Goal: Task Accomplishment & Management: Manage account settings

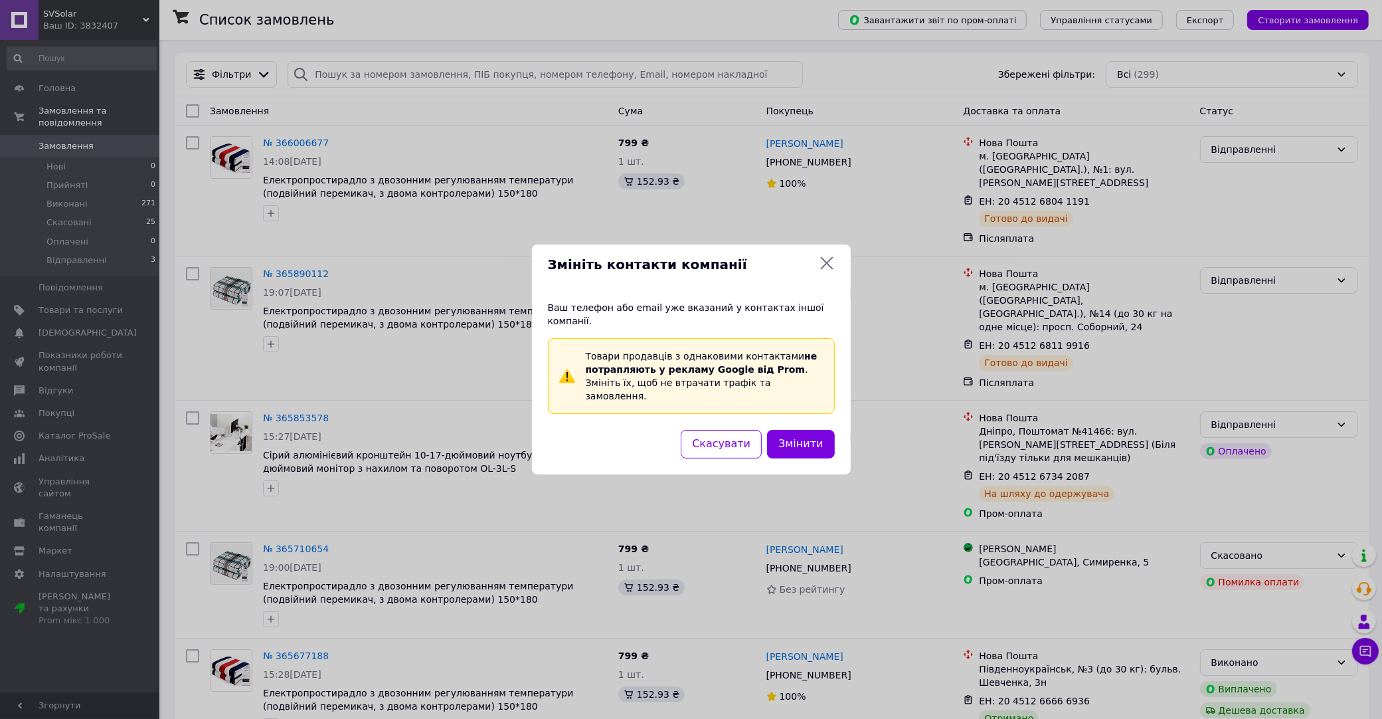
drag, startPoint x: 826, startPoint y: 274, endPoint x: 738, endPoint y: 114, distance: 181.9
click at [824, 271] on icon at bounding box center [827, 263] width 16 height 16
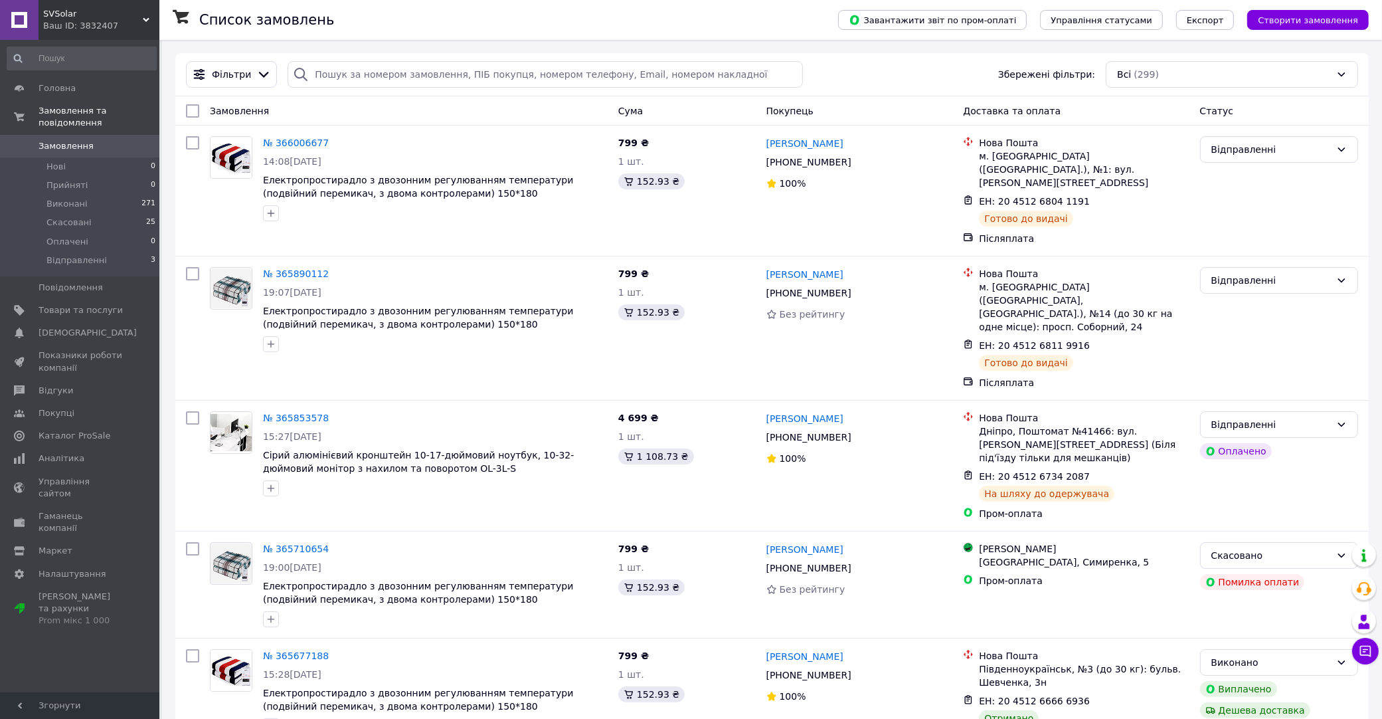
click at [76, 141] on span "Замовлення" at bounding box center [66, 146] width 55 height 12
click at [66, 563] on link "Налаштування" at bounding box center [81, 574] width 163 height 23
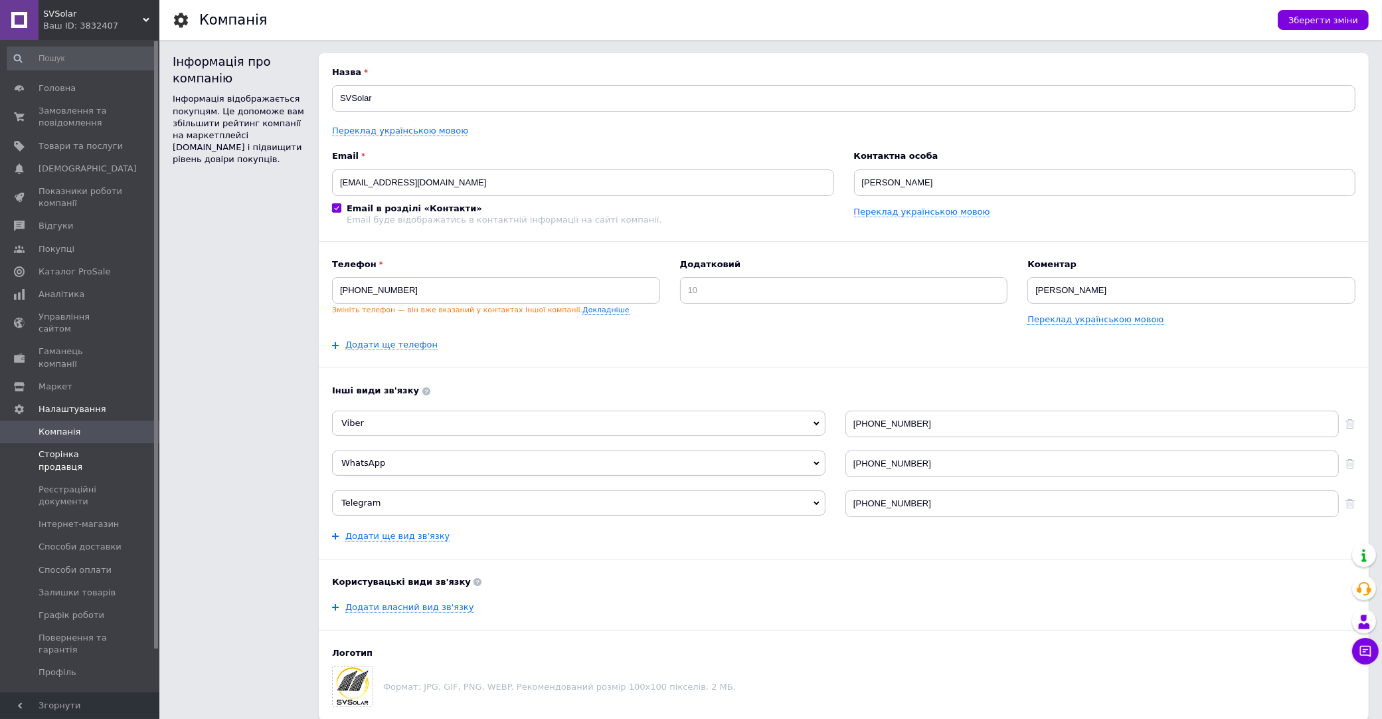
click at [124, 443] on link "Сторінка продавця" at bounding box center [81, 460] width 163 height 35
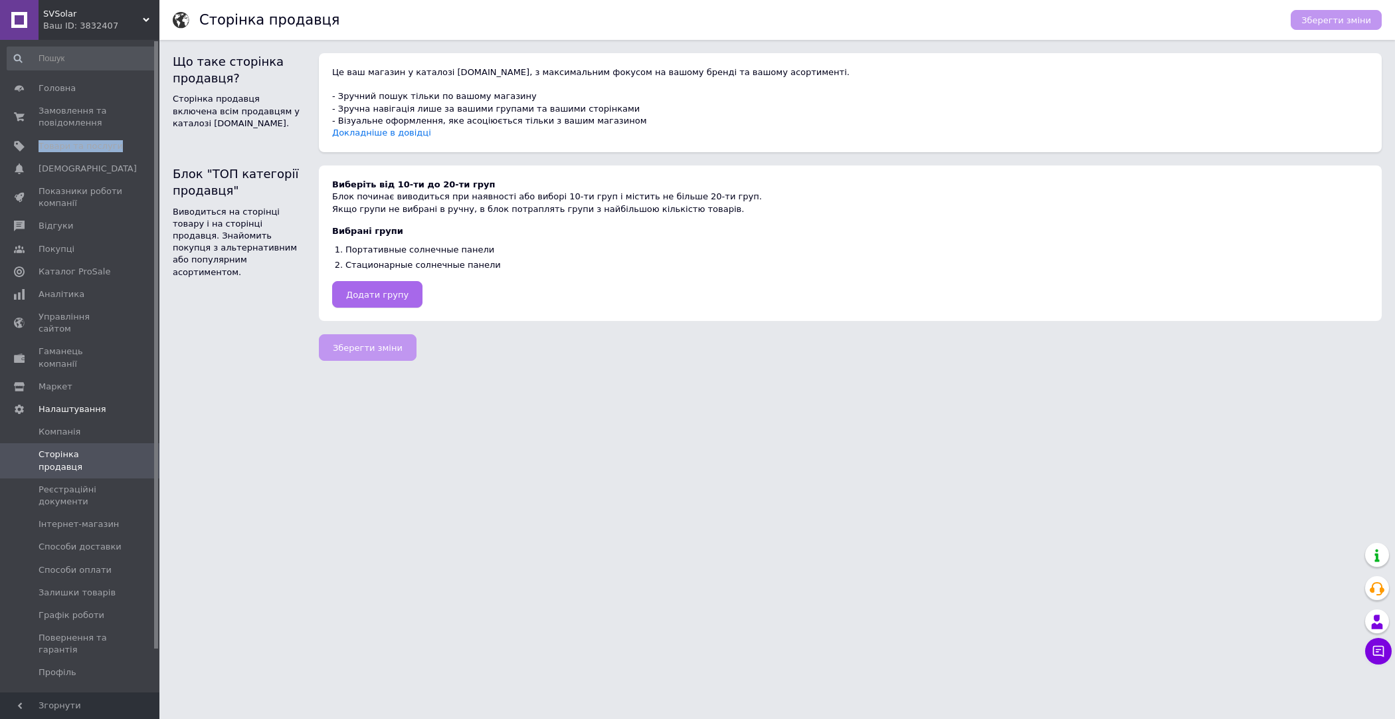
click at [401, 291] on span "Додати групу" at bounding box center [377, 295] width 62 height 10
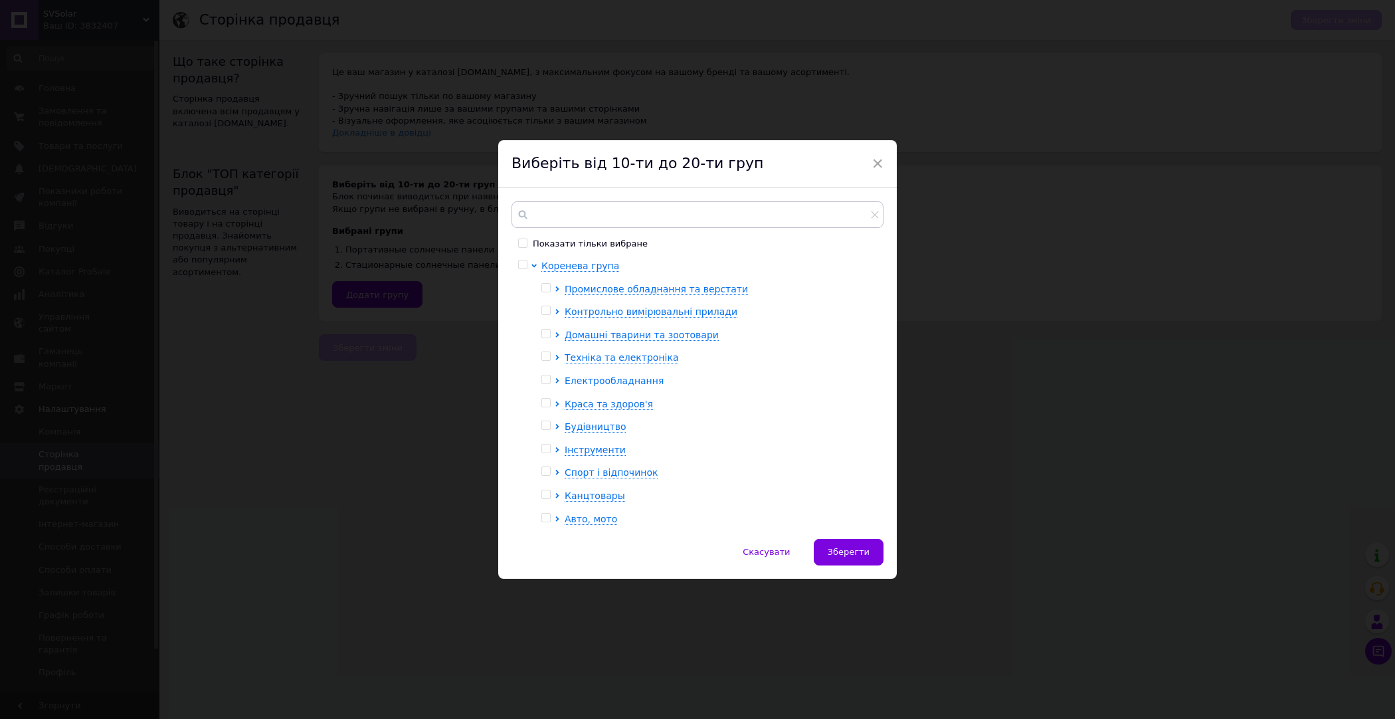
click at [592, 379] on span "Електрообладнання" at bounding box center [614, 380] width 99 height 11
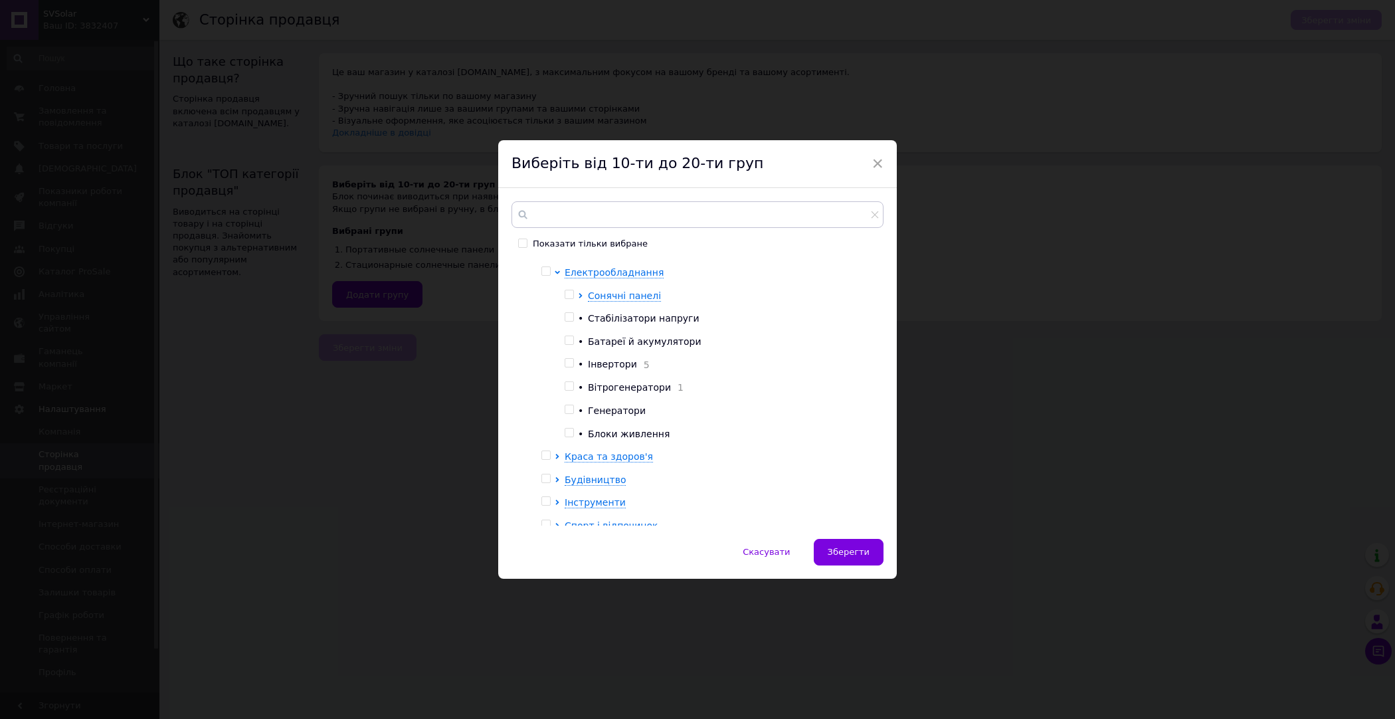
scroll to position [101, 0]
click at [615, 304] on span "Сонячні панелі" at bounding box center [624, 303] width 73 height 11
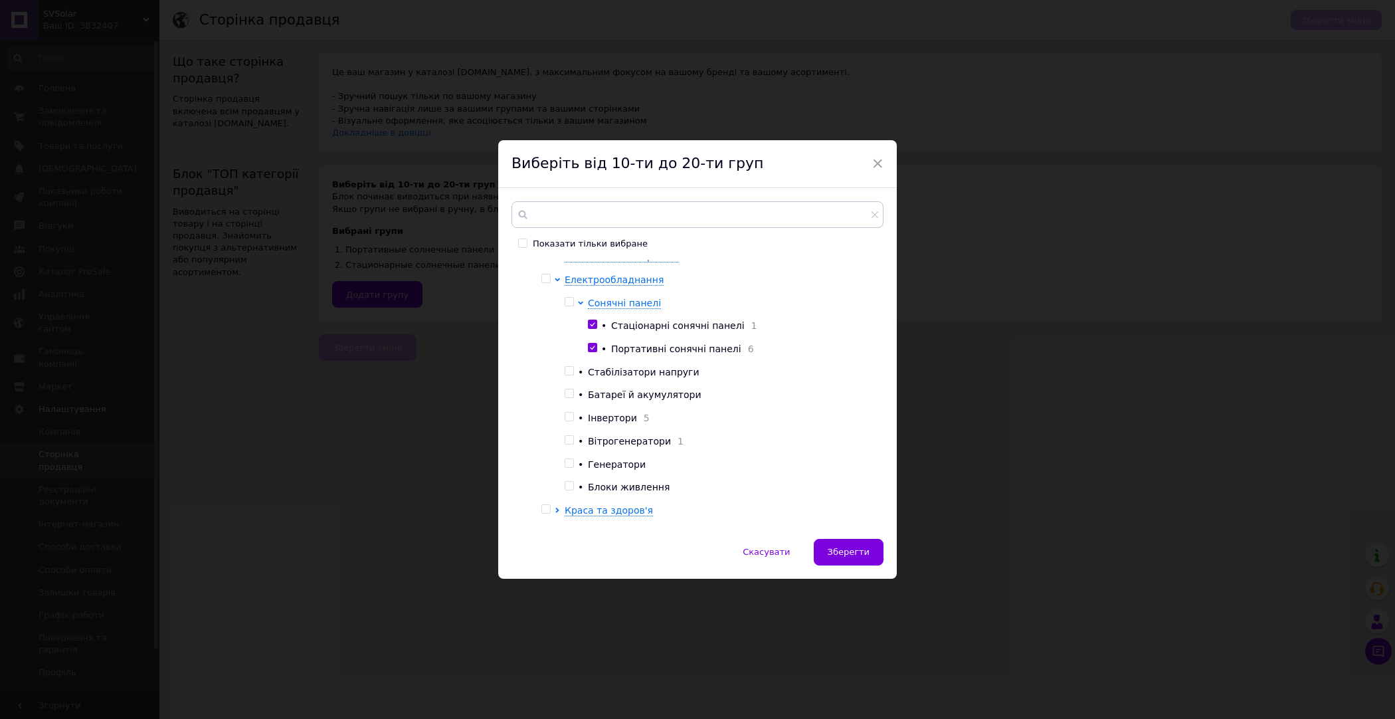
click at [592, 324] on input "checkbox" at bounding box center [592, 324] width 9 height 9
checkbox input "false"
click at [590, 347] on input "checkbox" at bounding box center [592, 347] width 9 height 9
checkbox input "false"
click at [590, 303] on span "Сонячні панелі" at bounding box center [624, 303] width 73 height 11
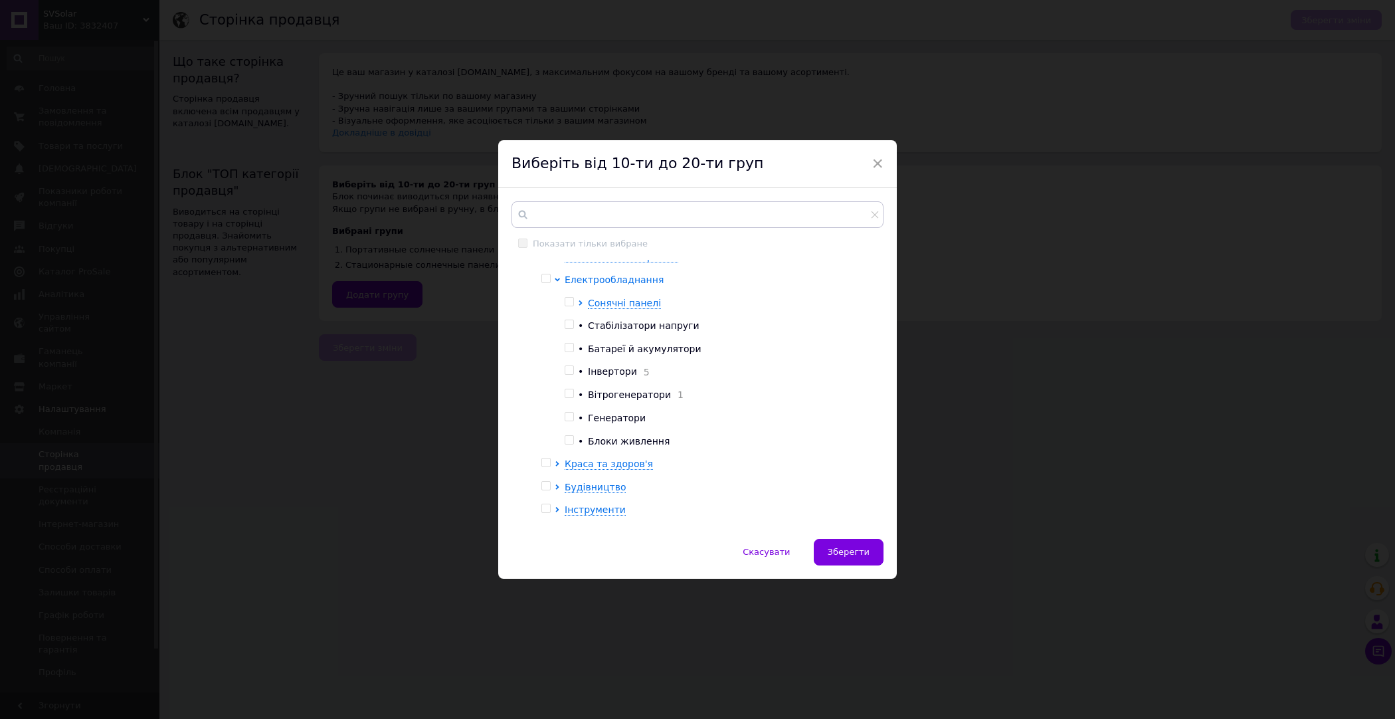
click at [571, 282] on span "Електрообладнання" at bounding box center [614, 279] width 99 height 11
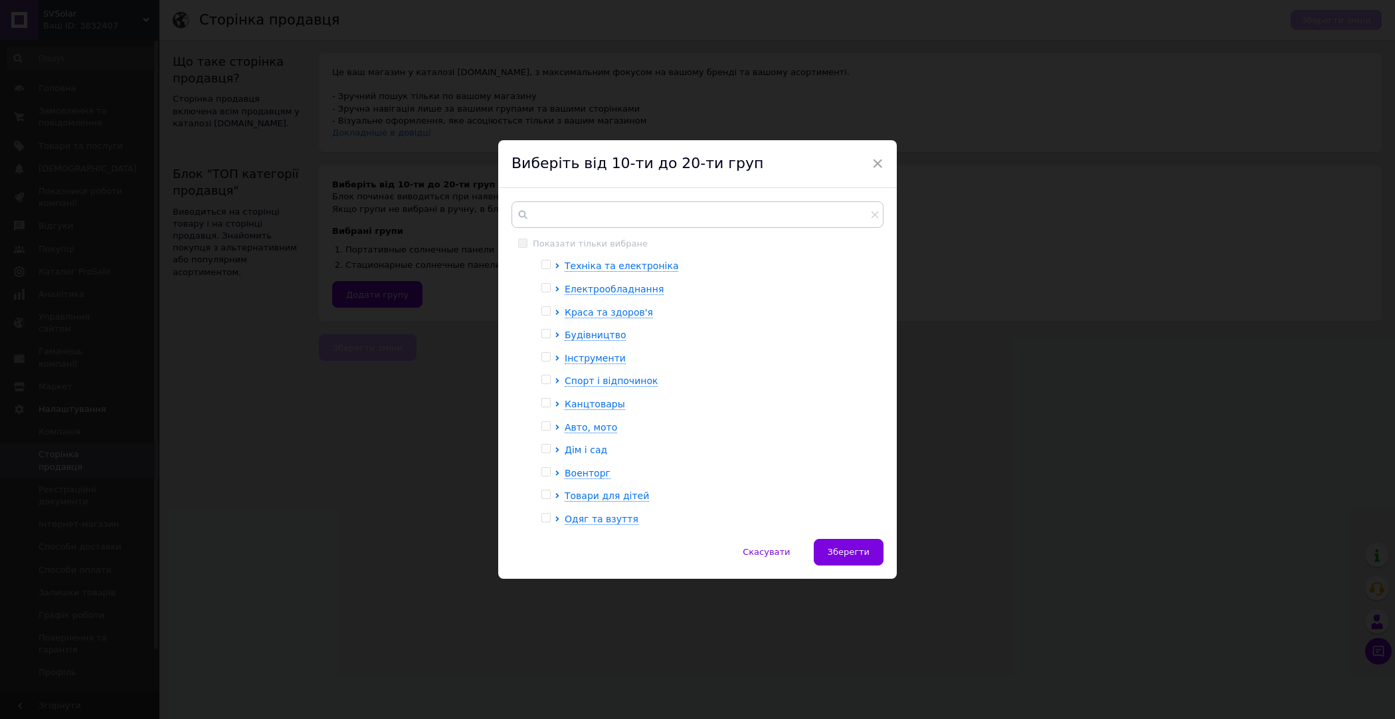
click at [579, 451] on span "Дім і сад" at bounding box center [586, 449] width 43 height 11
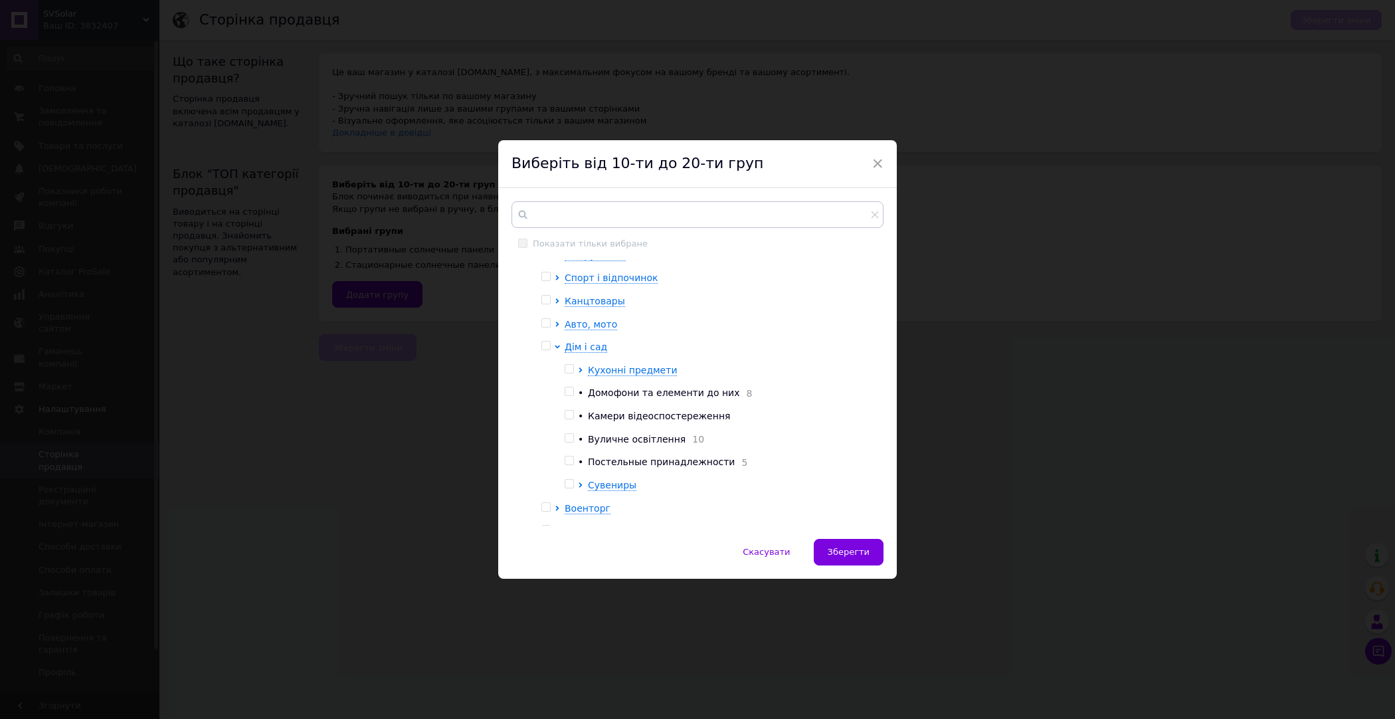
scroll to position [191, 0]
click at [600, 466] on span "Постельные принадлежности" at bounding box center [661, 465] width 147 height 11
checkbox input "true"
click at [840, 543] on button "Зберегти" at bounding box center [849, 552] width 70 height 27
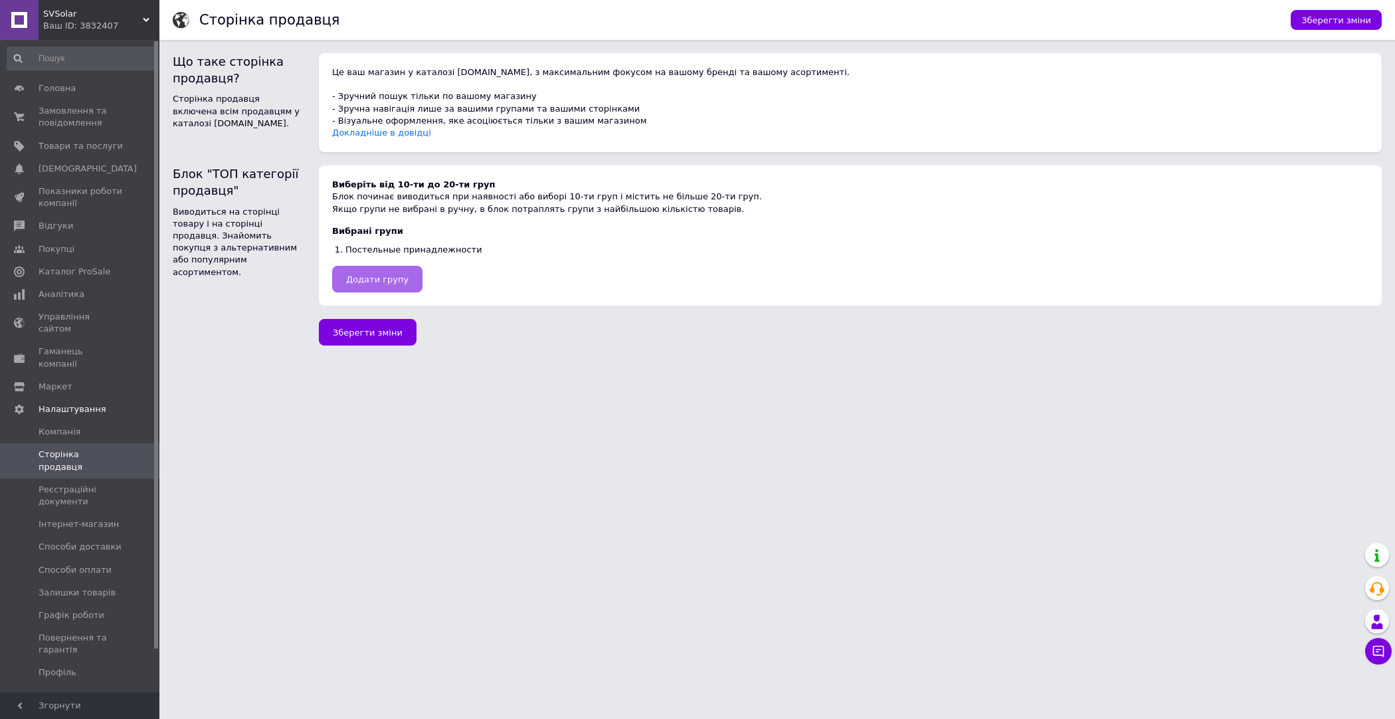
click at [389, 275] on span "Додати групу" at bounding box center [377, 279] width 62 height 10
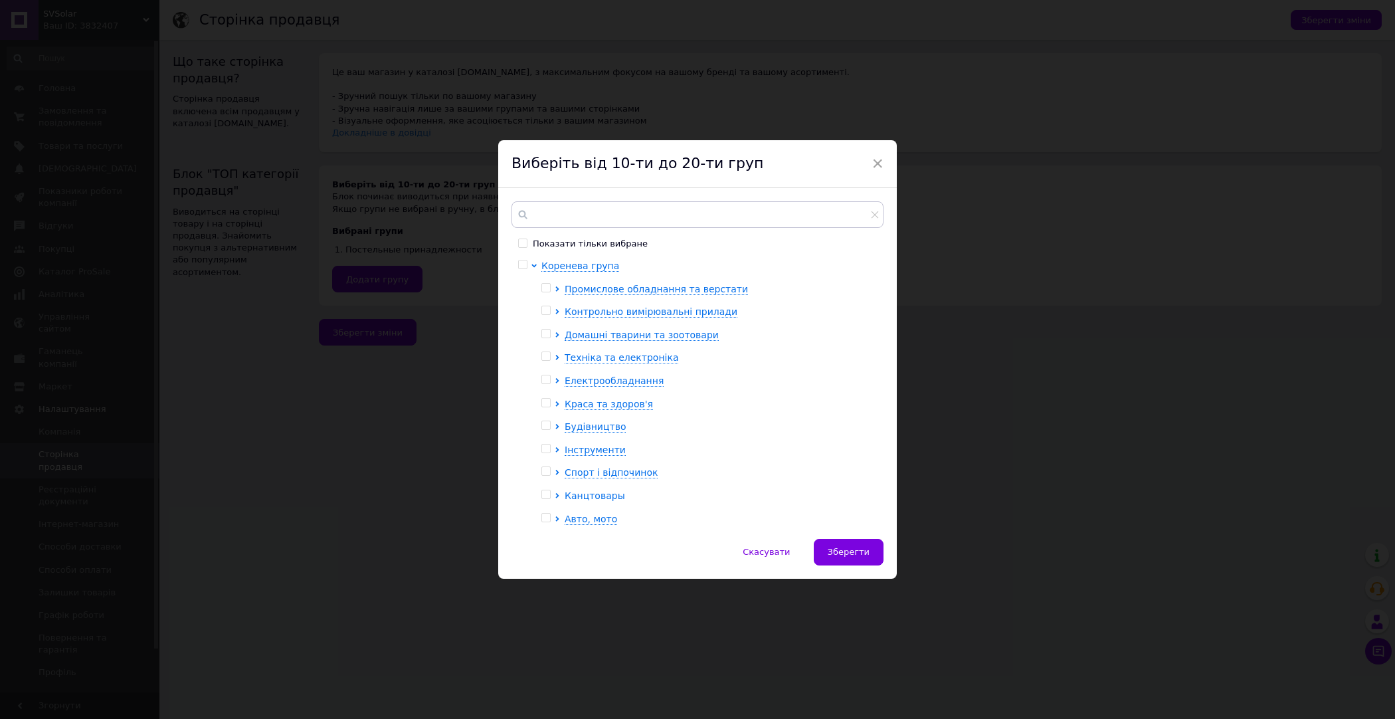
drag, startPoint x: 596, startPoint y: 518, endPoint x: 590, endPoint y: 494, distance: 24.5
click at [595, 518] on span "Авто, мото" at bounding box center [591, 518] width 52 height 11
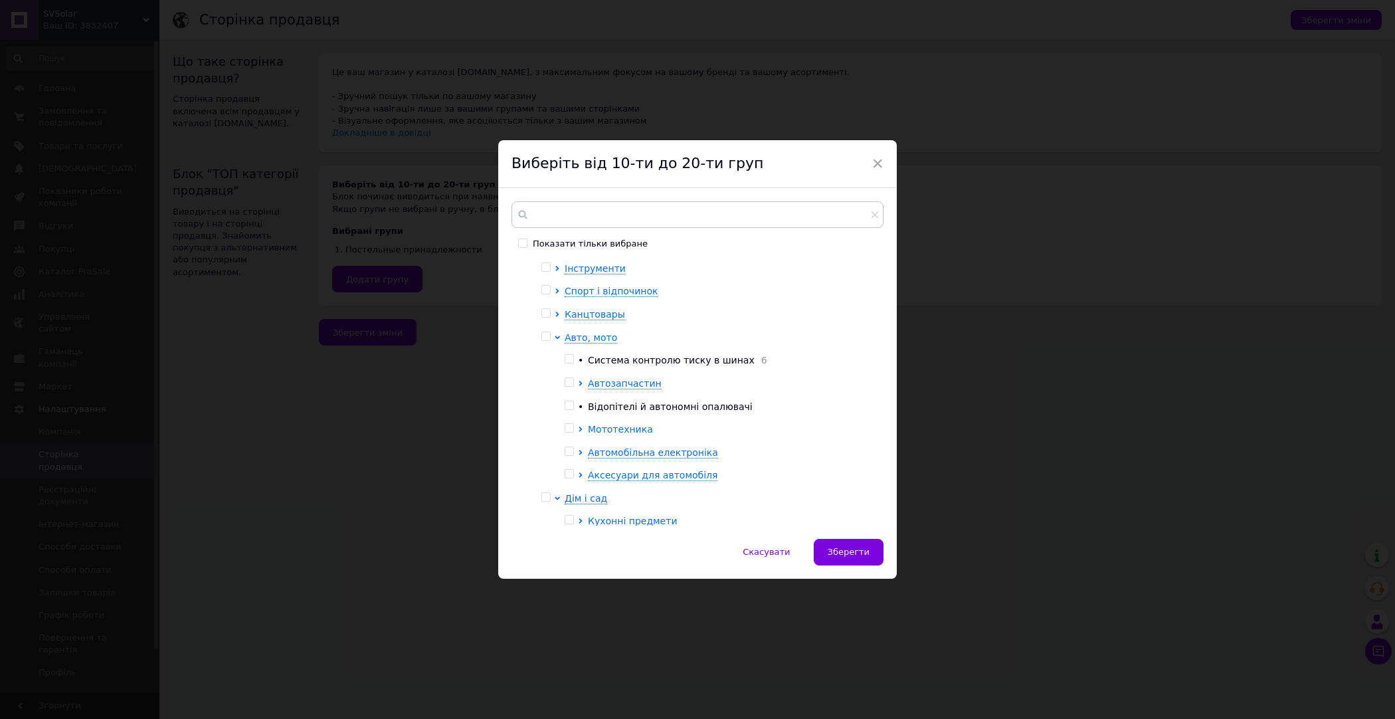
scroll to position [197, 0]
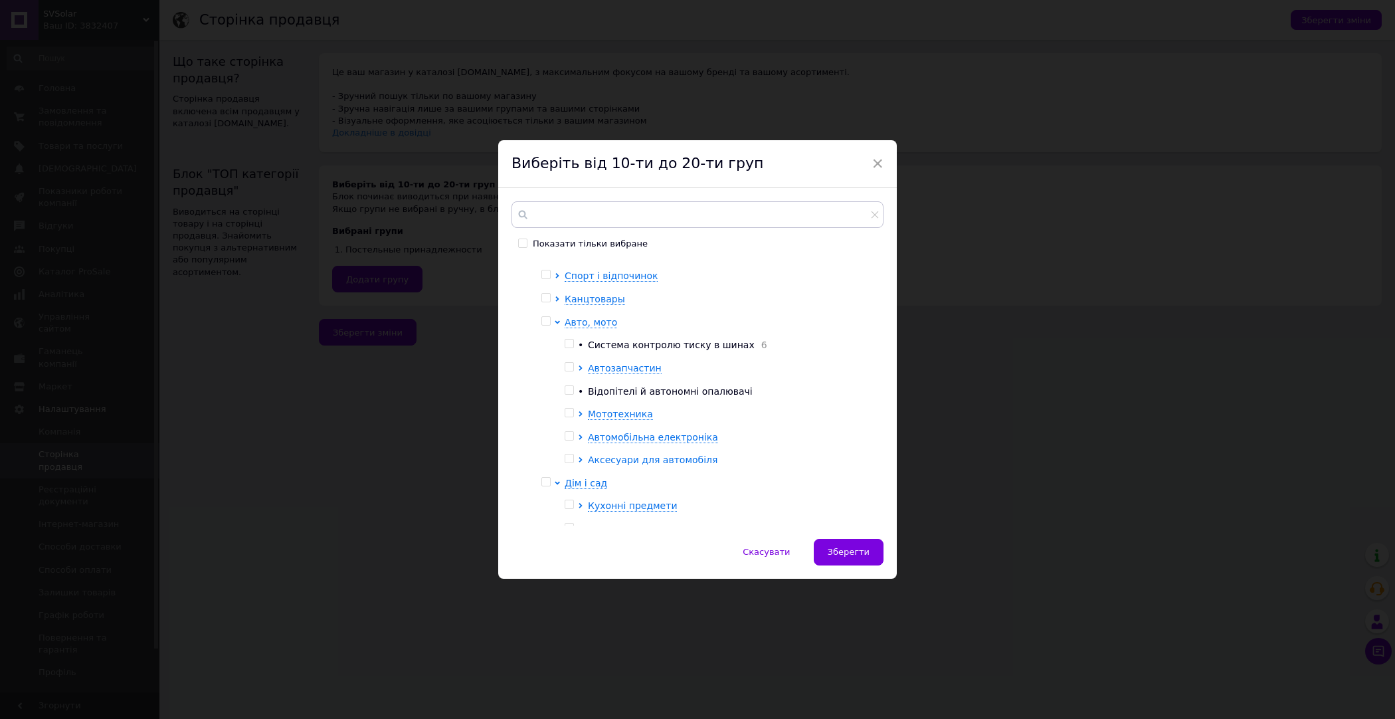
click at [632, 461] on span "Аксесуари для автомобіля" at bounding box center [653, 459] width 130 height 11
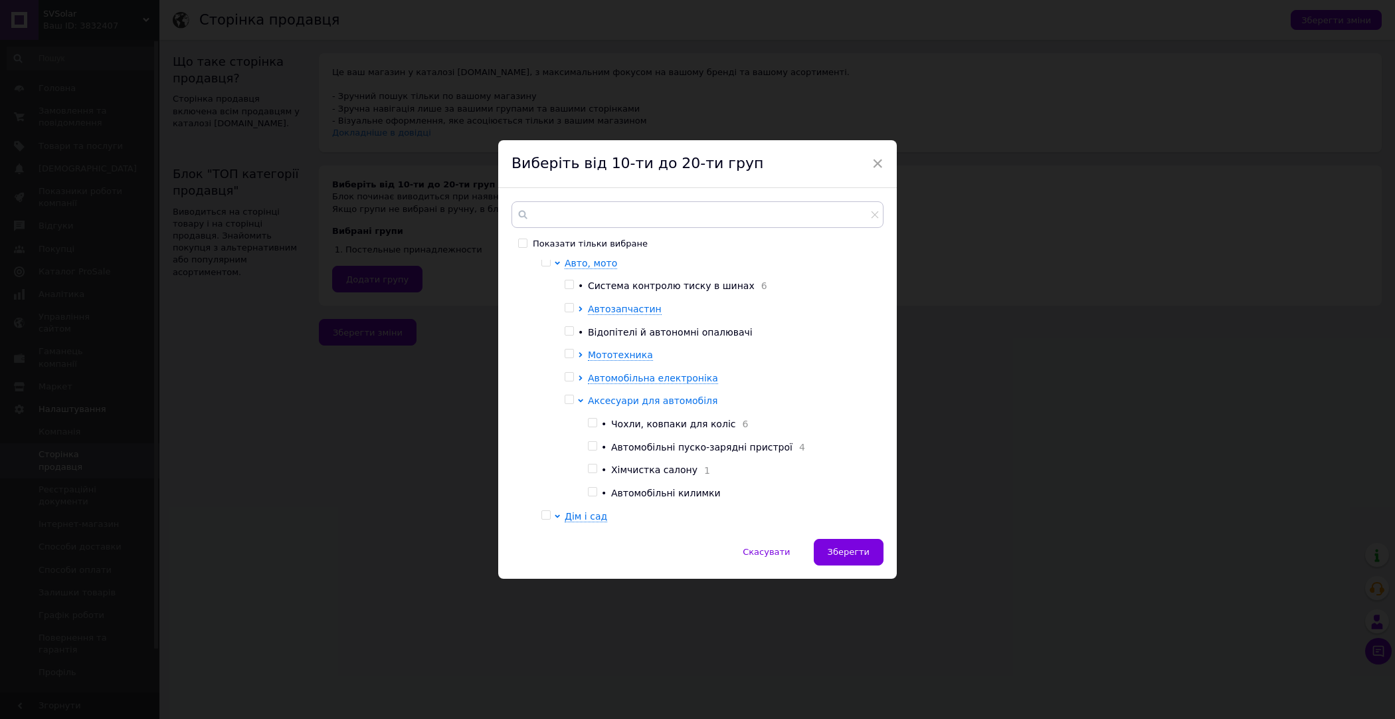
scroll to position [259, 0]
click at [639, 422] on span "Чохли, ковпаки для коліс" at bounding box center [673, 420] width 124 height 11
checkbox input "true"
click at [642, 446] on span "Автомобільні пуско-зарядні пристрої" at bounding box center [701, 443] width 181 height 11
checkbox input "true"
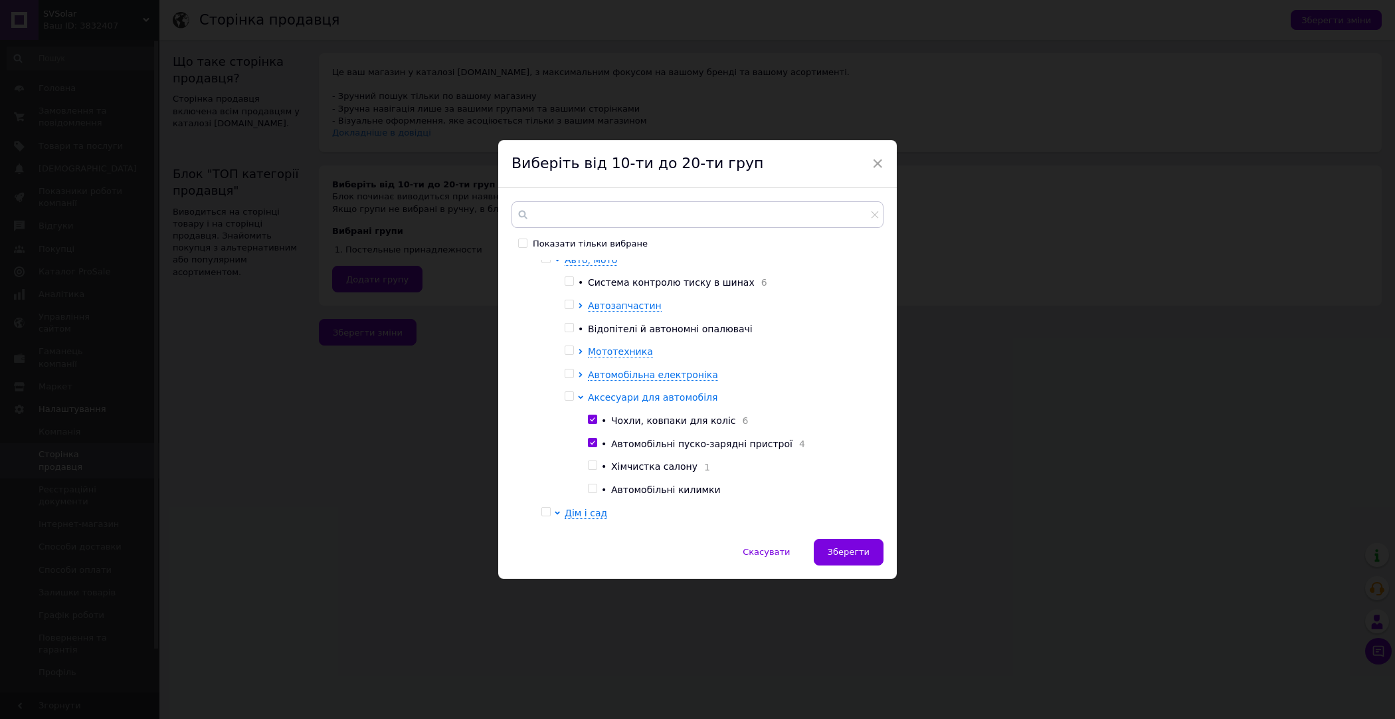
click at [625, 402] on span "Аксесуари для автомобіля" at bounding box center [653, 397] width 130 height 11
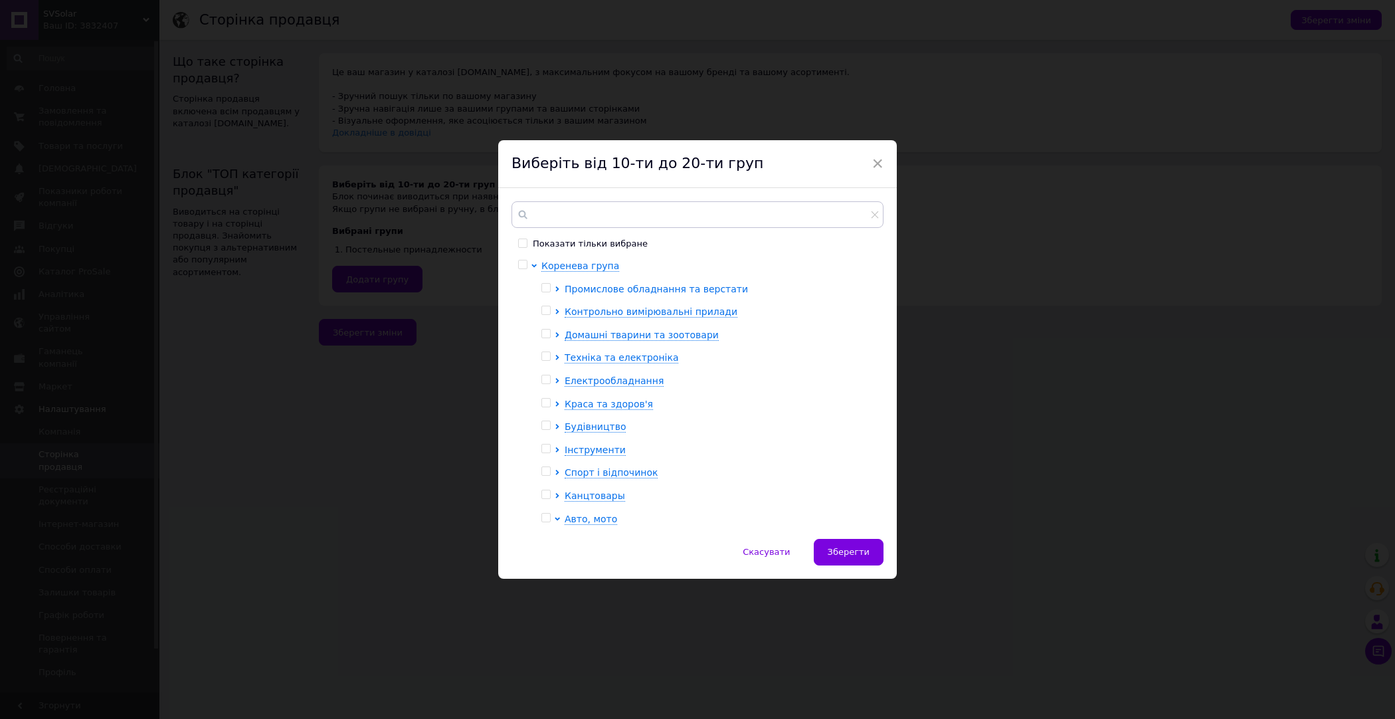
click at [636, 284] on span "Промислове обладнання та верстати" at bounding box center [656, 289] width 183 height 11
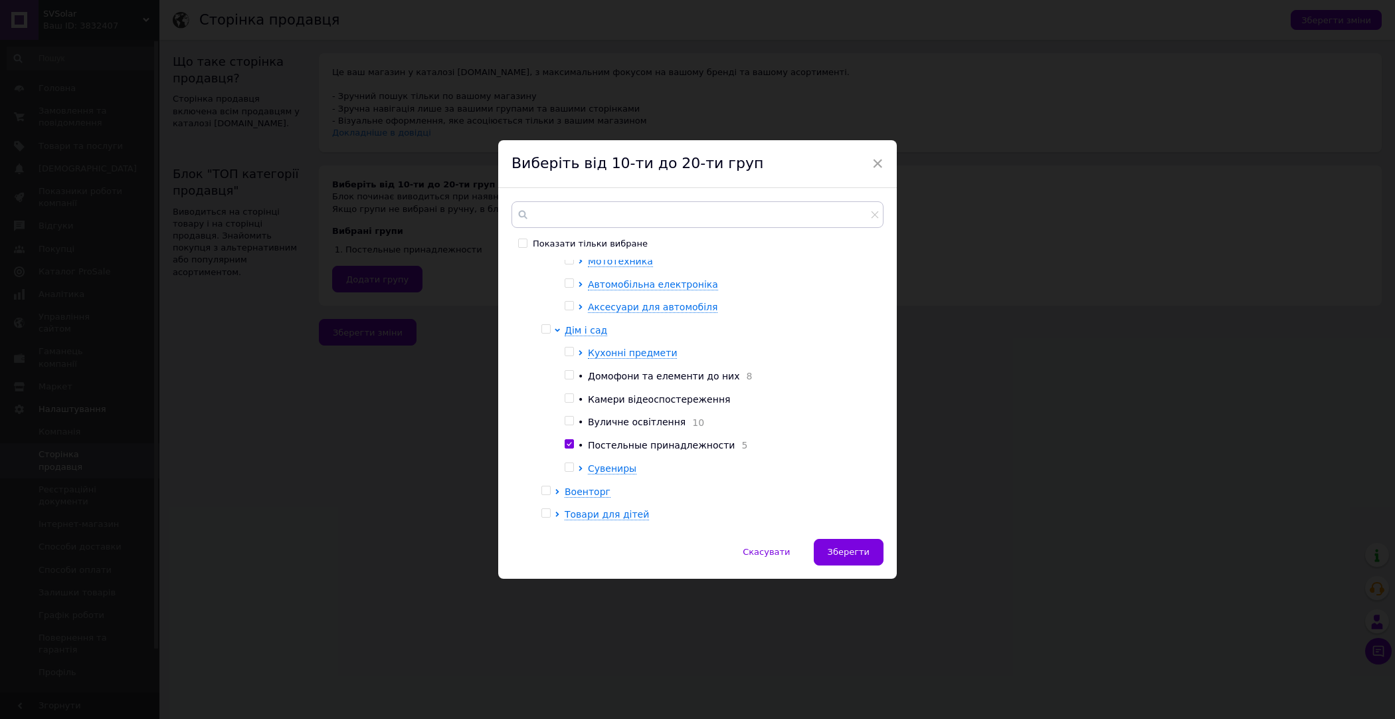
scroll to position [347, 0]
click at [612, 378] on span "Домофони та елементи до них" at bounding box center [664, 378] width 152 height 11
checkbox input "true"
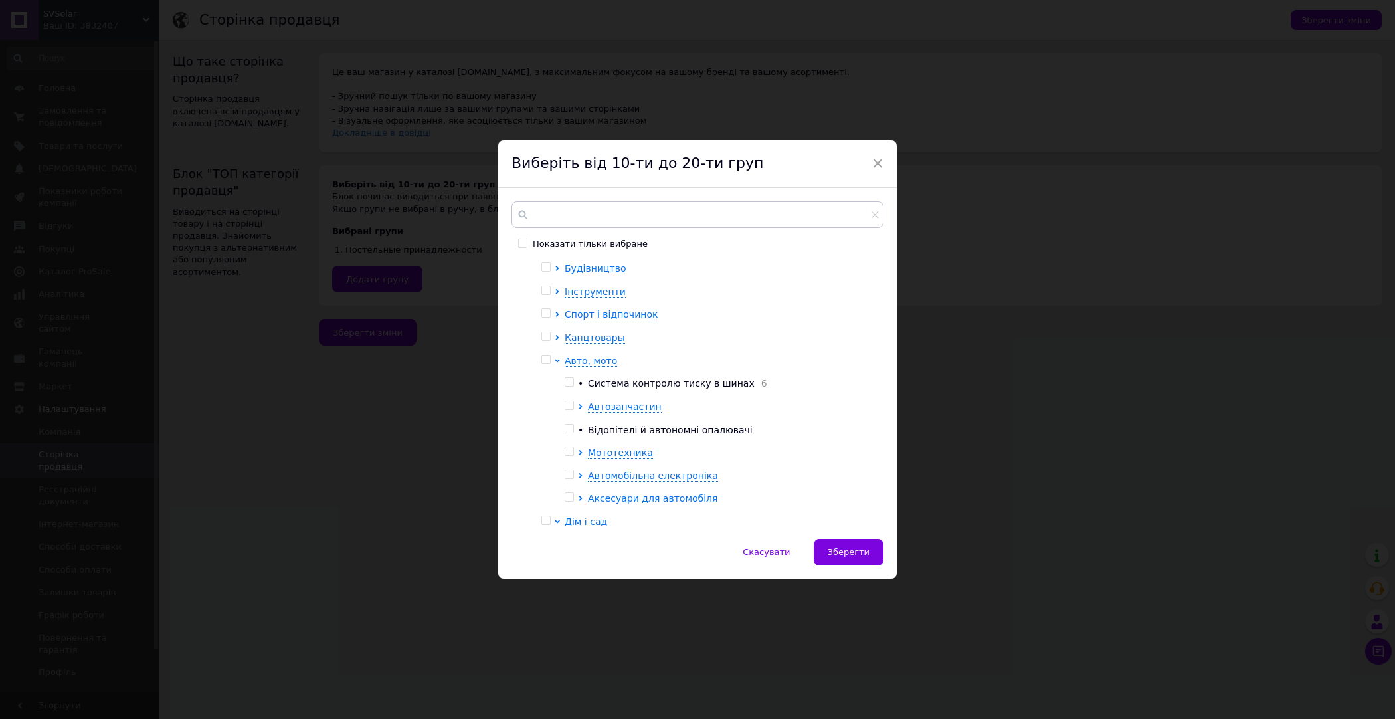
scroll to position [181, 0]
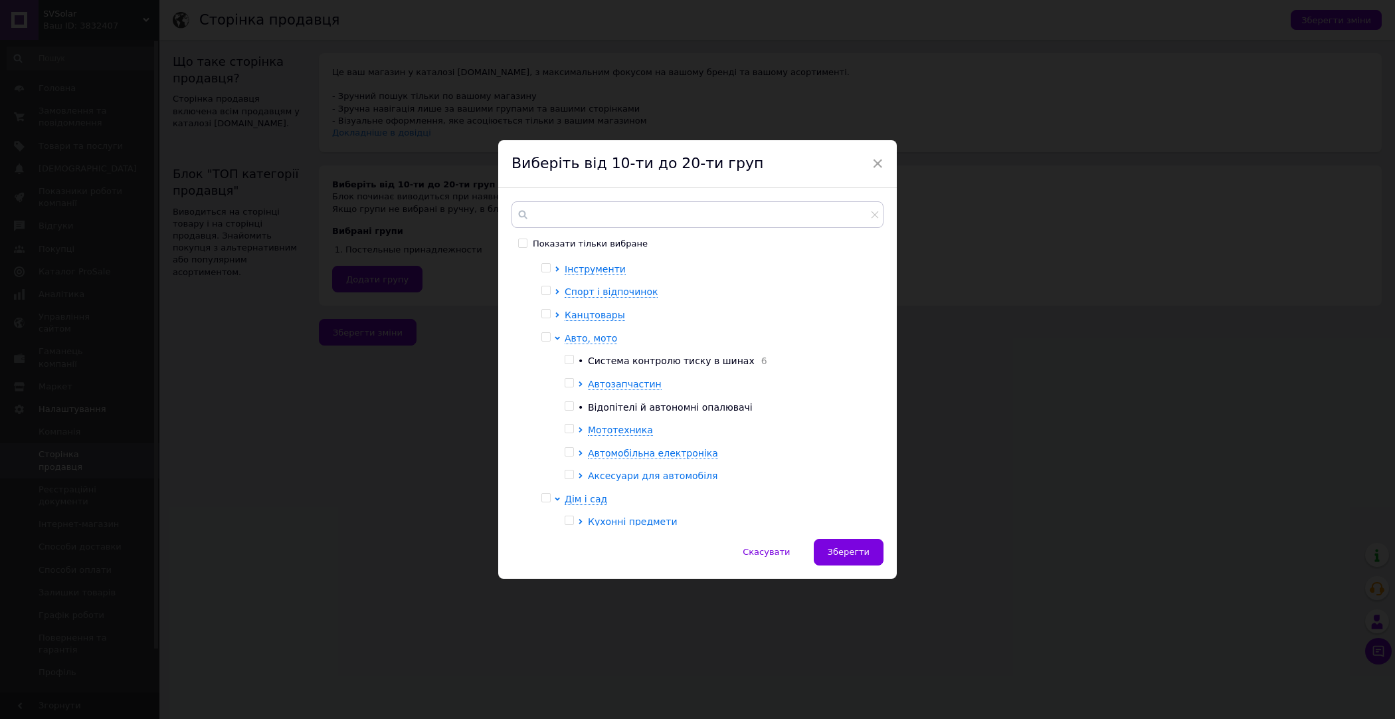
click at [662, 473] on span "Аксесуари для автомобіля" at bounding box center [653, 475] width 130 height 11
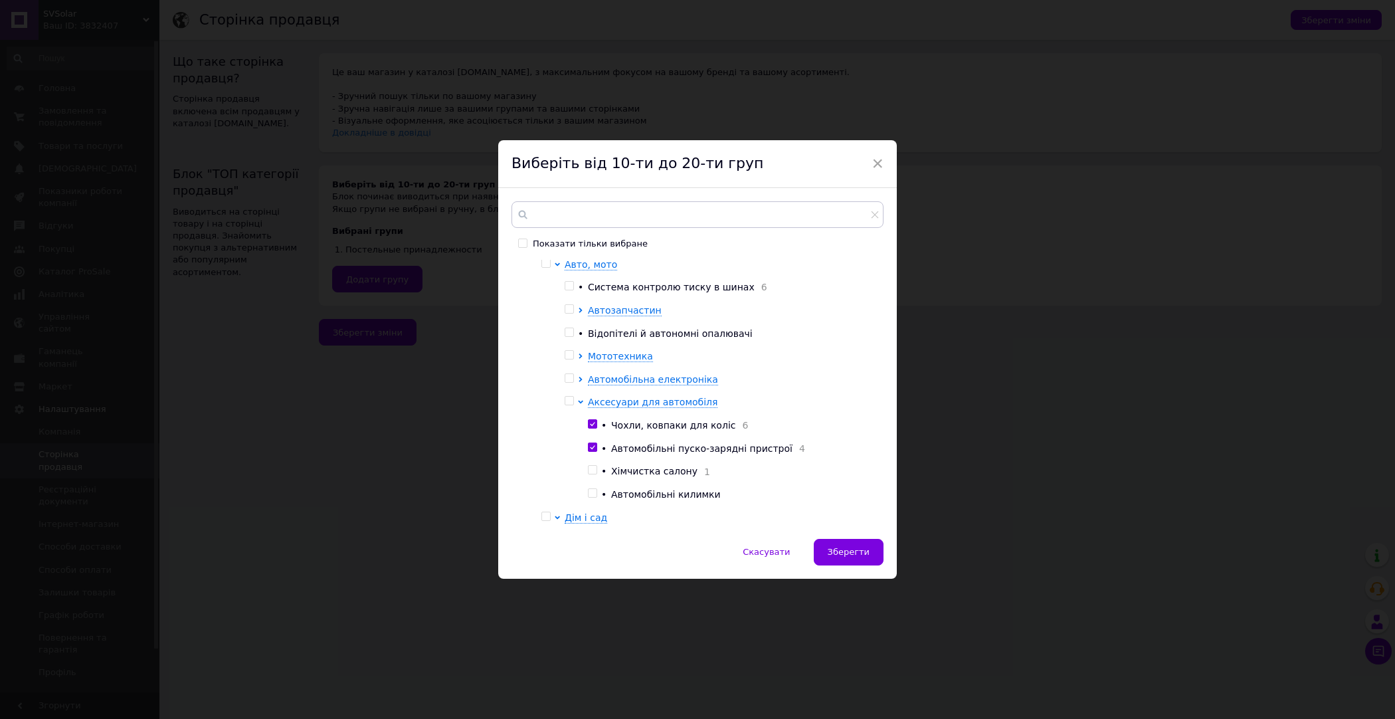
scroll to position [241, 0]
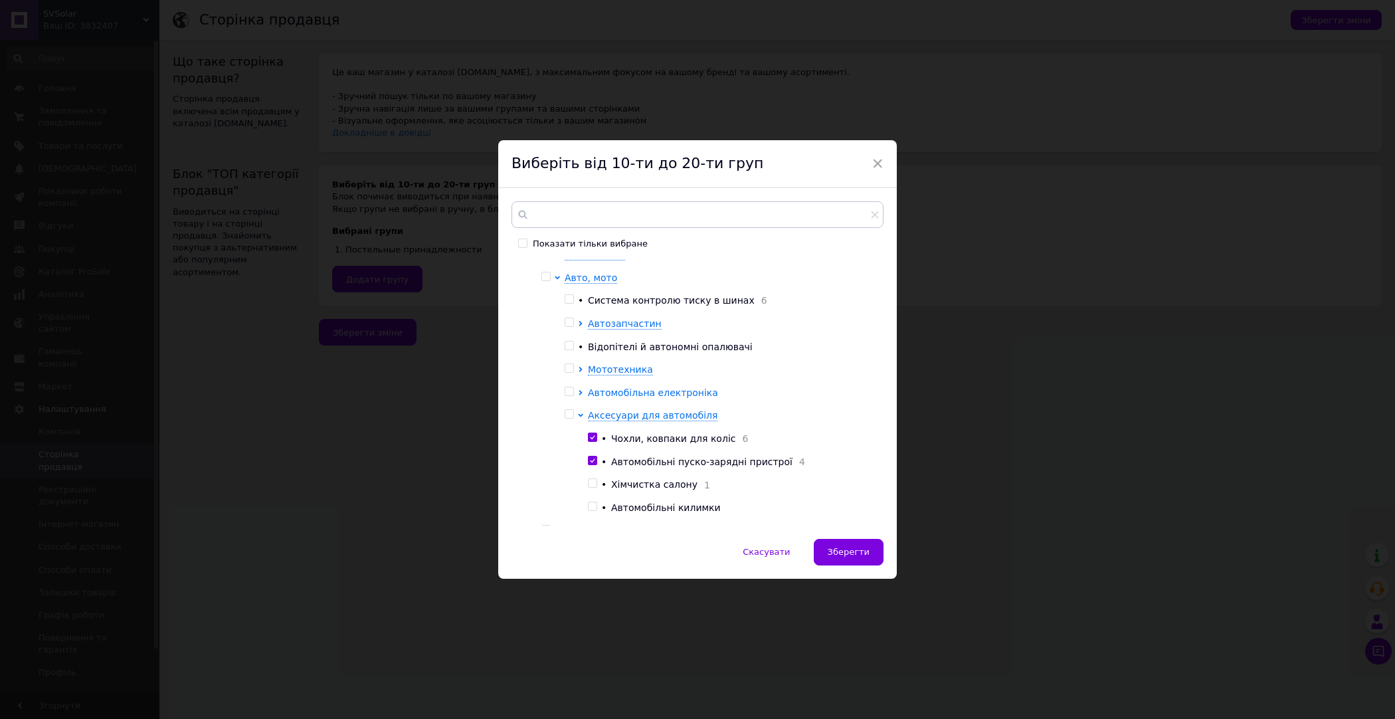
click at [632, 392] on span "Автомобільна електроніка" at bounding box center [653, 392] width 130 height 11
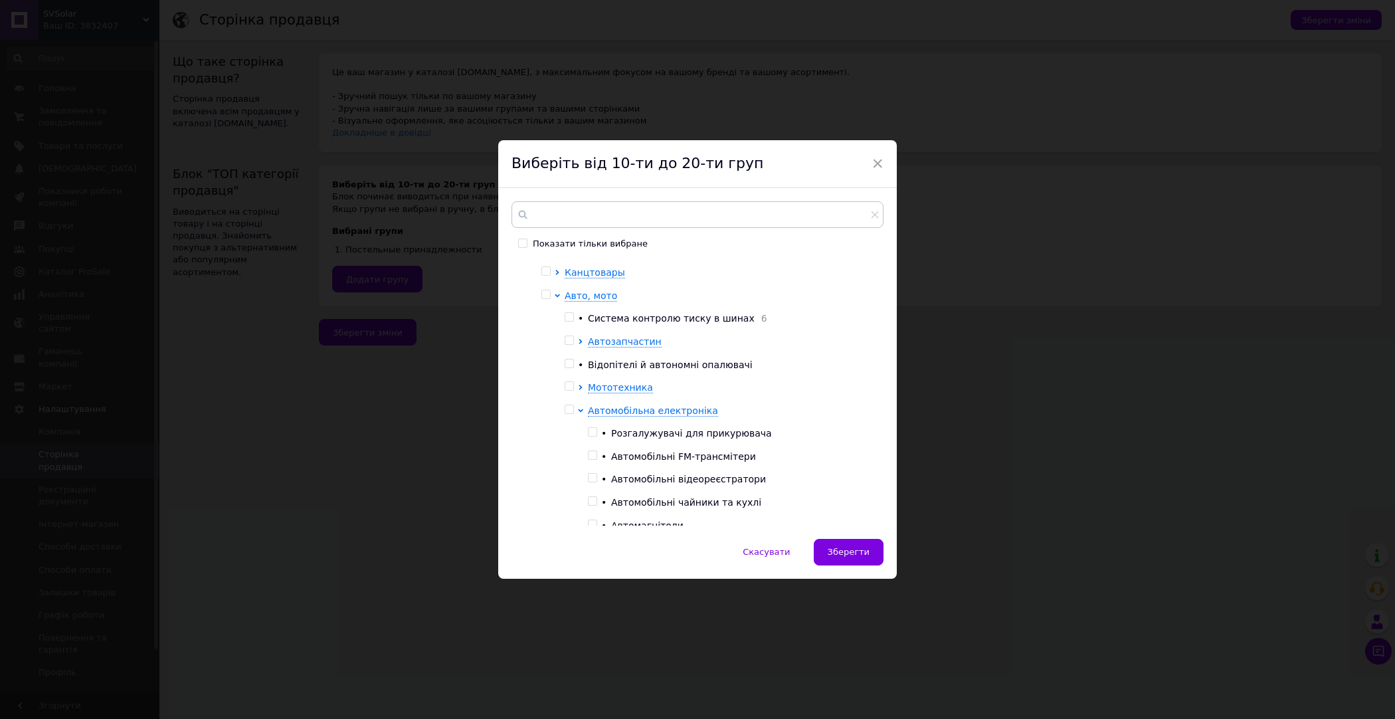
scroll to position [223, 0]
click at [616, 344] on span "Автозапчастин" at bounding box center [625, 342] width 74 height 11
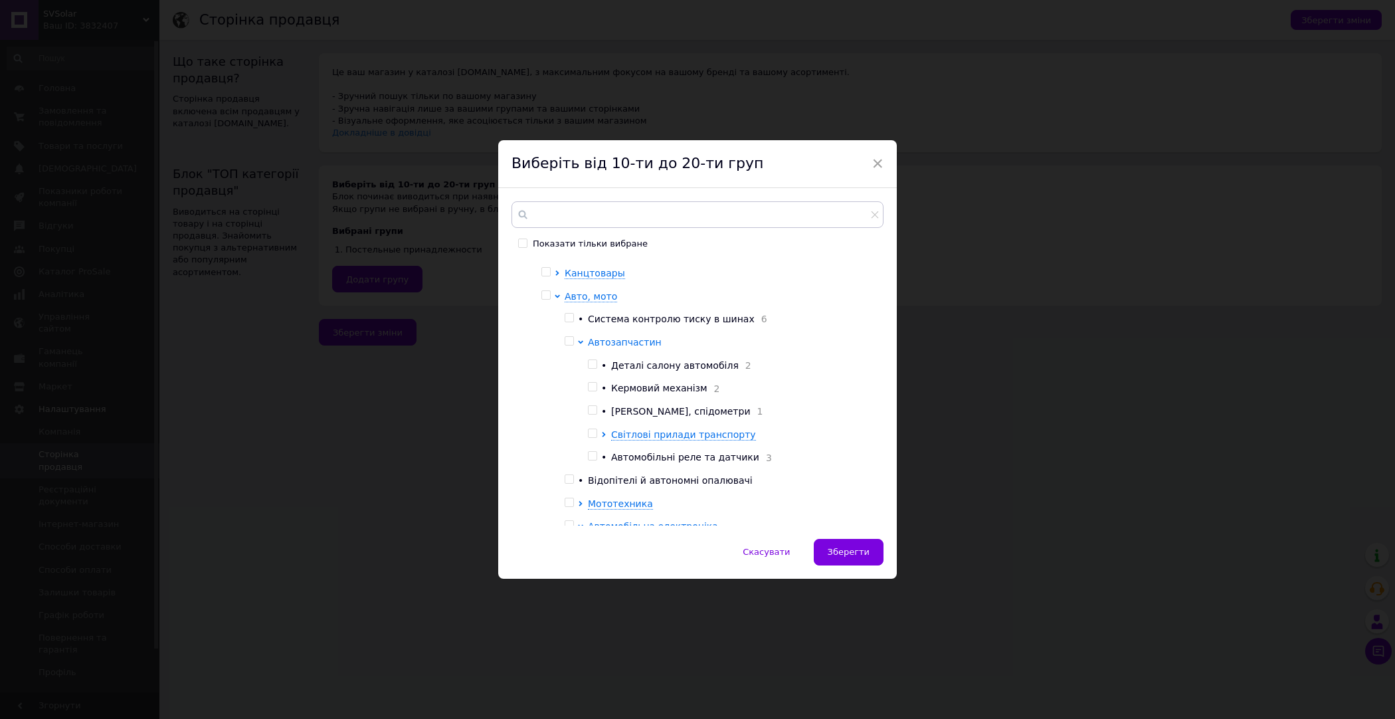
click at [616, 344] on span "Автозапчастин" at bounding box center [625, 342] width 74 height 11
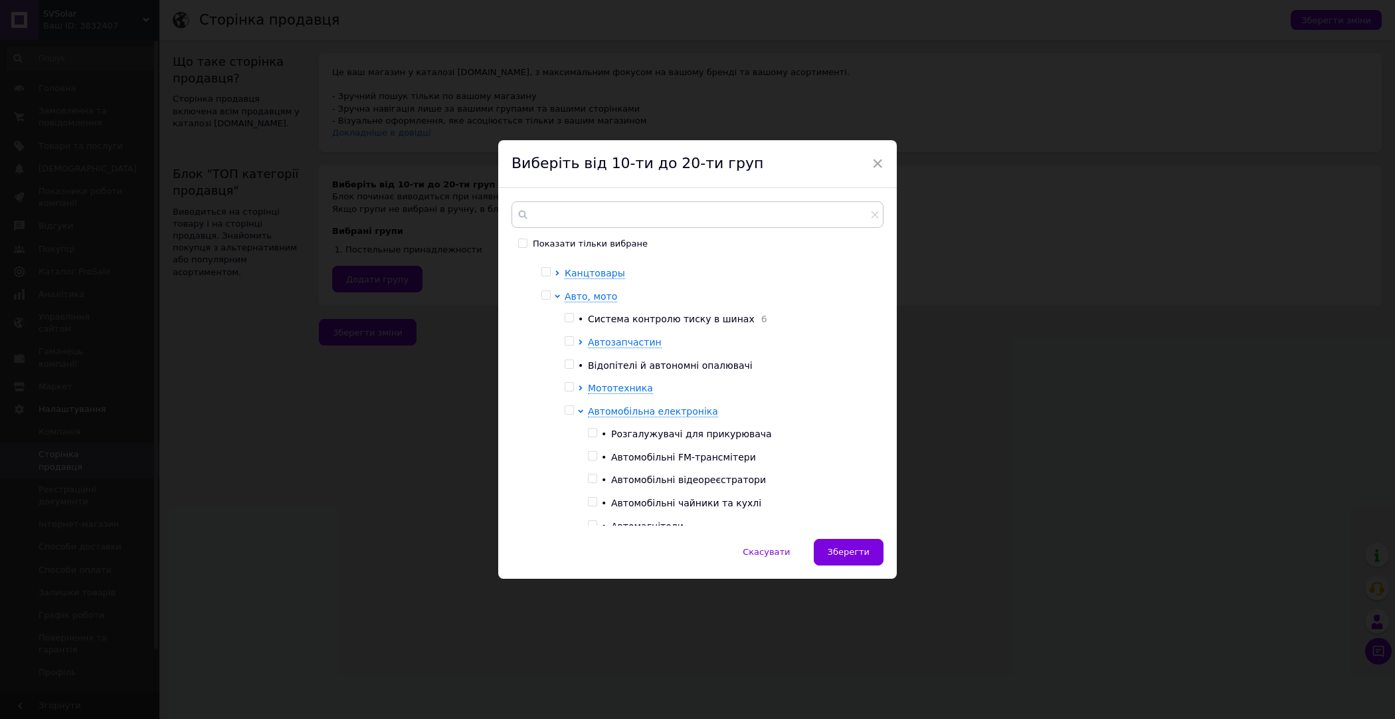
click at [565, 319] on input "checkbox" at bounding box center [569, 318] width 9 height 9
checkbox input "true"
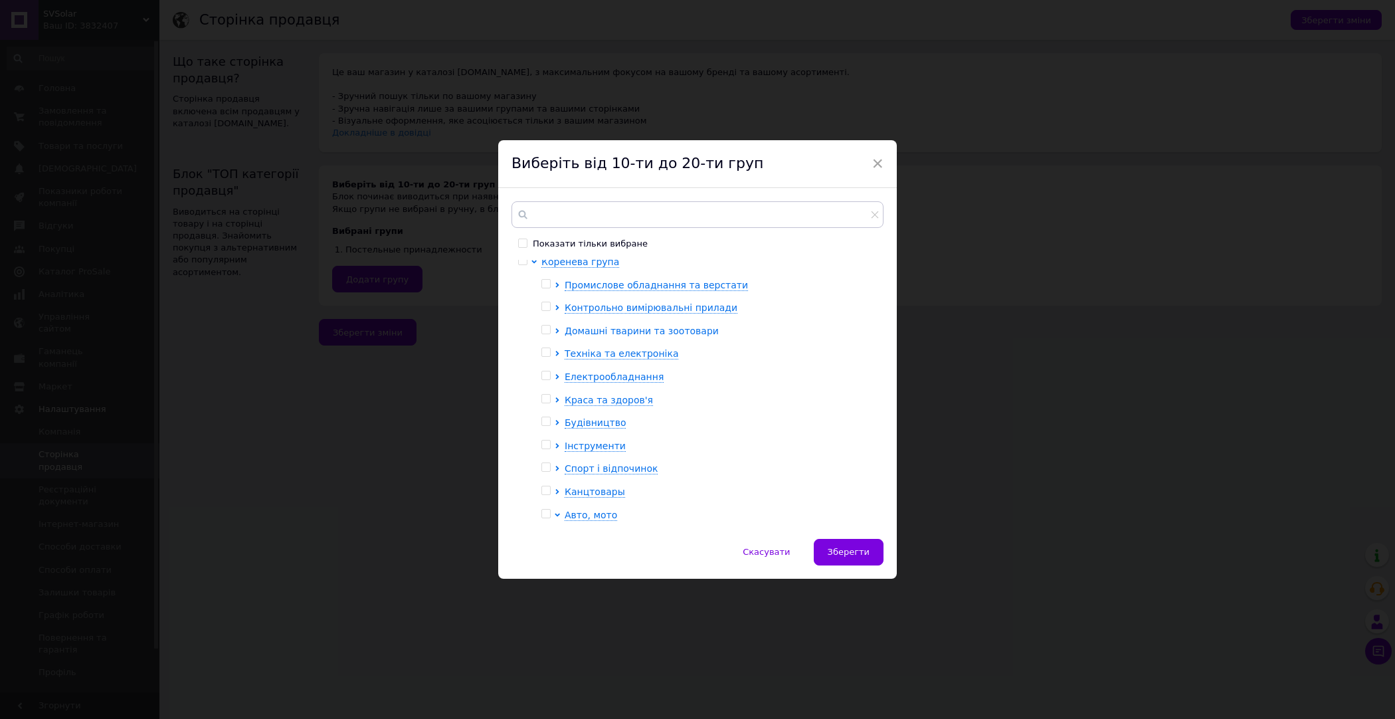
scroll to position [0, 0]
click at [607, 378] on span "Електрообладнання" at bounding box center [614, 380] width 99 height 11
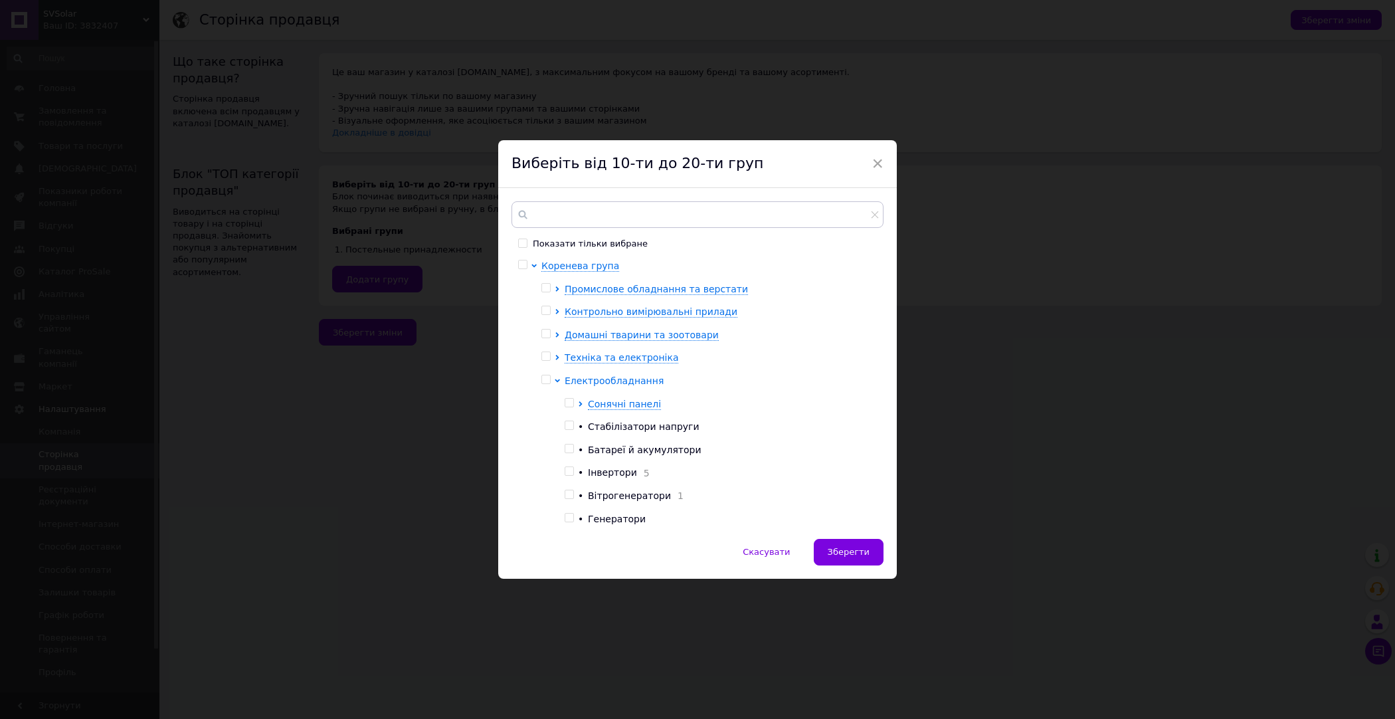
click at [607, 378] on span "Електрообладнання" at bounding box center [614, 380] width 99 height 11
click at [610, 363] on span "Техніка та електроніка" at bounding box center [622, 357] width 114 height 11
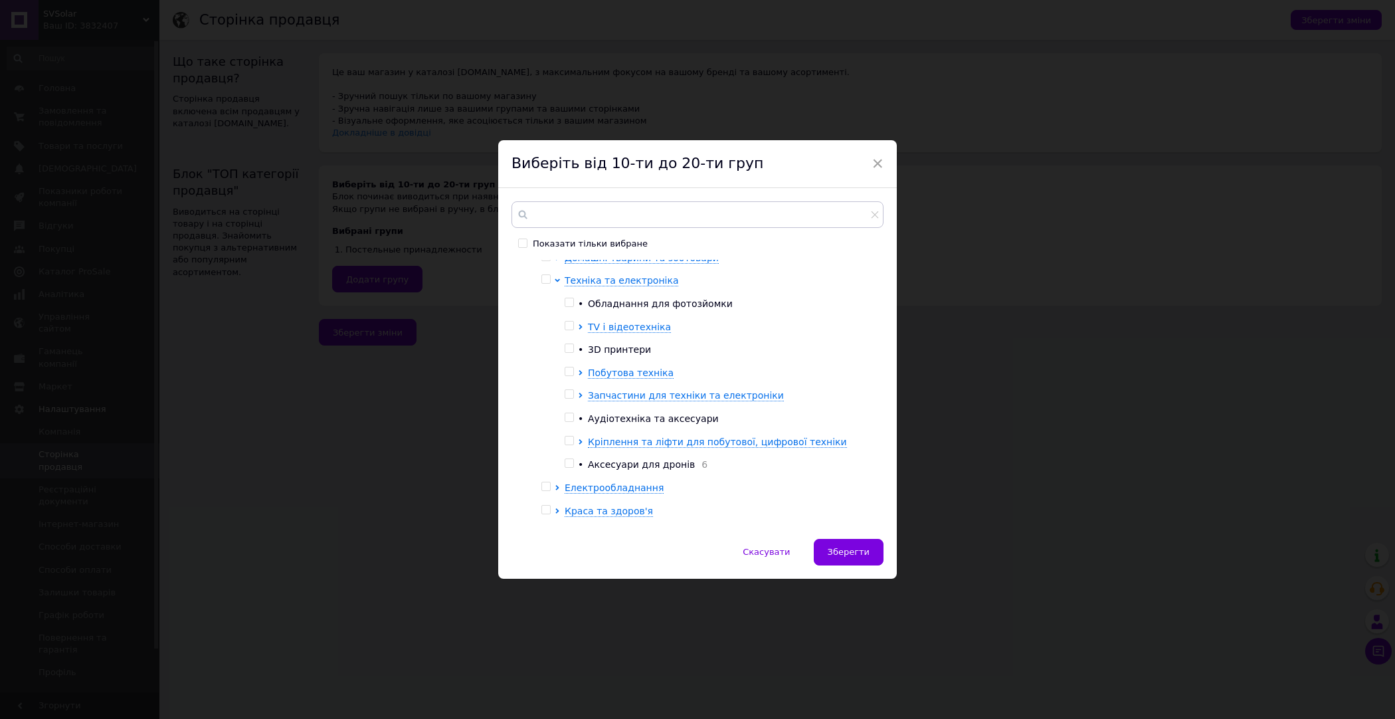
scroll to position [81, 0]
click at [600, 438] on span "Кріплення та ліфти для побутової, цифрової техніки" at bounding box center [717, 437] width 259 height 11
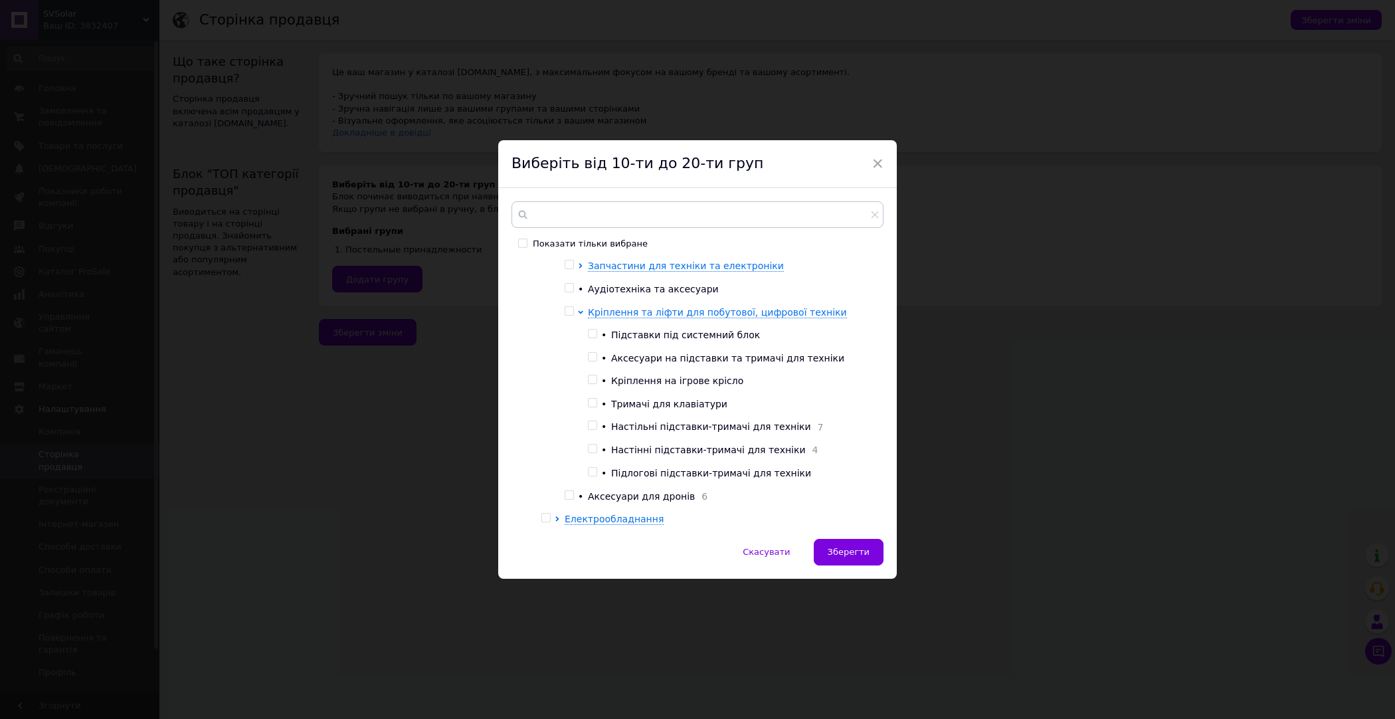
scroll to position [208, 0]
click at [590, 424] on input "checkbox" at bounding box center [592, 424] width 9 height 9
checkbox input "true"
click at [593, 447] on input "checkbox" at bounding box center [592, 447] width 9 height 9
checkbox input "true"
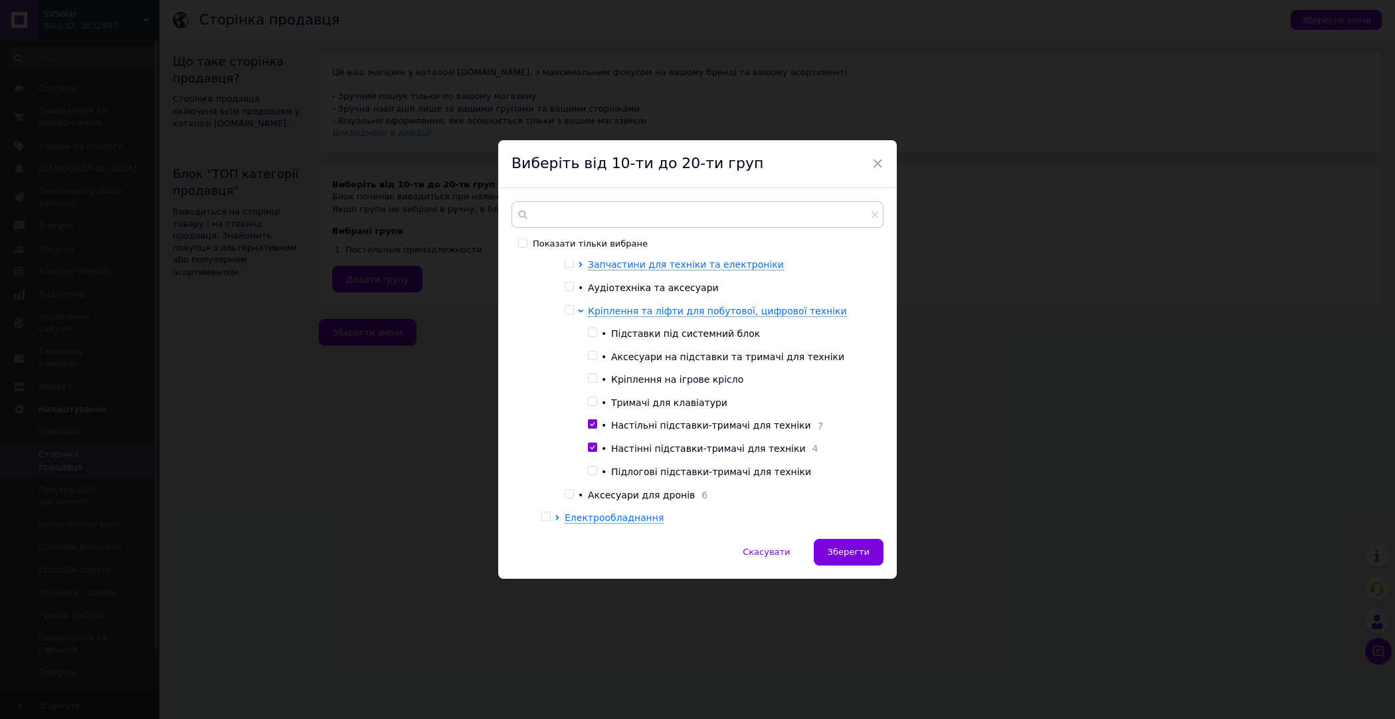
click at [569, 496] on input "checkbox" at bounding box center [569, 494] width 9 height 9
checkbox input "true"
click at [846, 552] on span "Зберегти" at bounding box center [849, 552] width 42 height 10
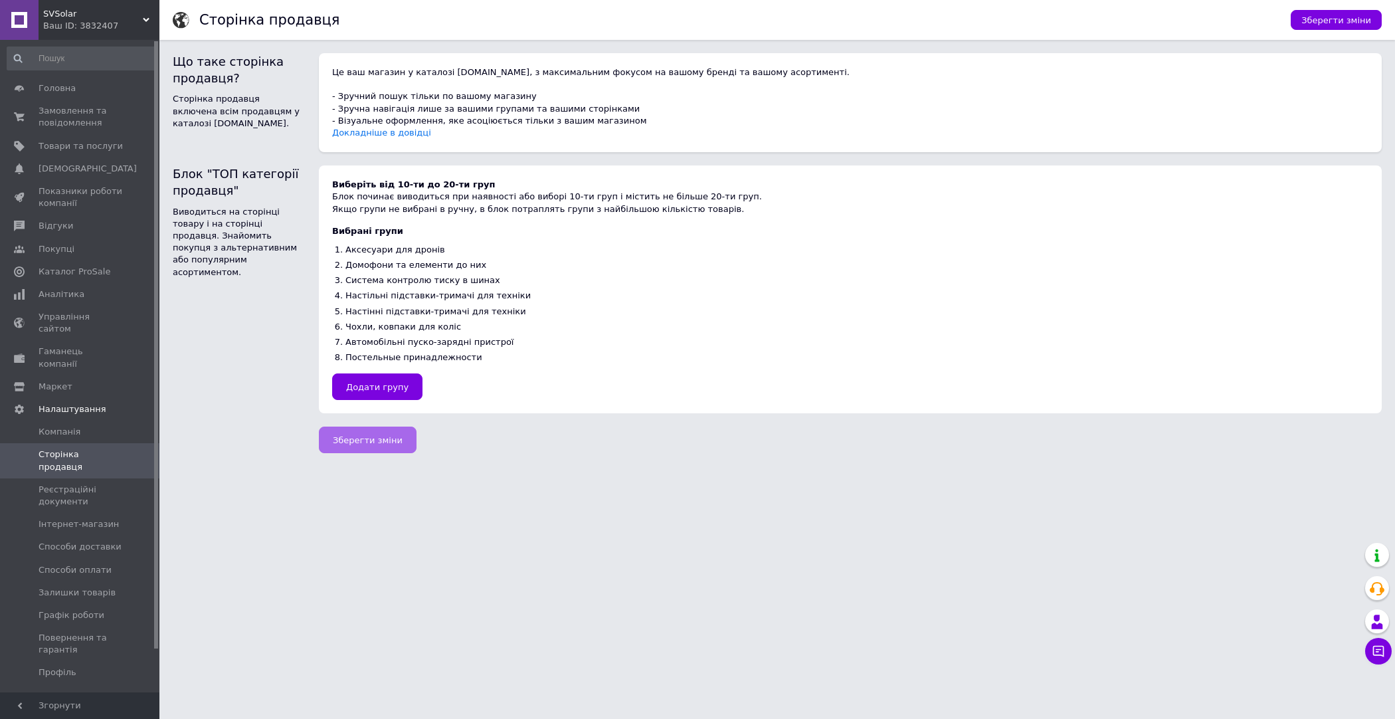
click at [399, 440] on button "Зберегти зміни" at bounding box center [368, 439] width 98 height 27
click at [89, 518] on span "Інтернет-магазин" at bounding box center [79, 524] width 80 height 12
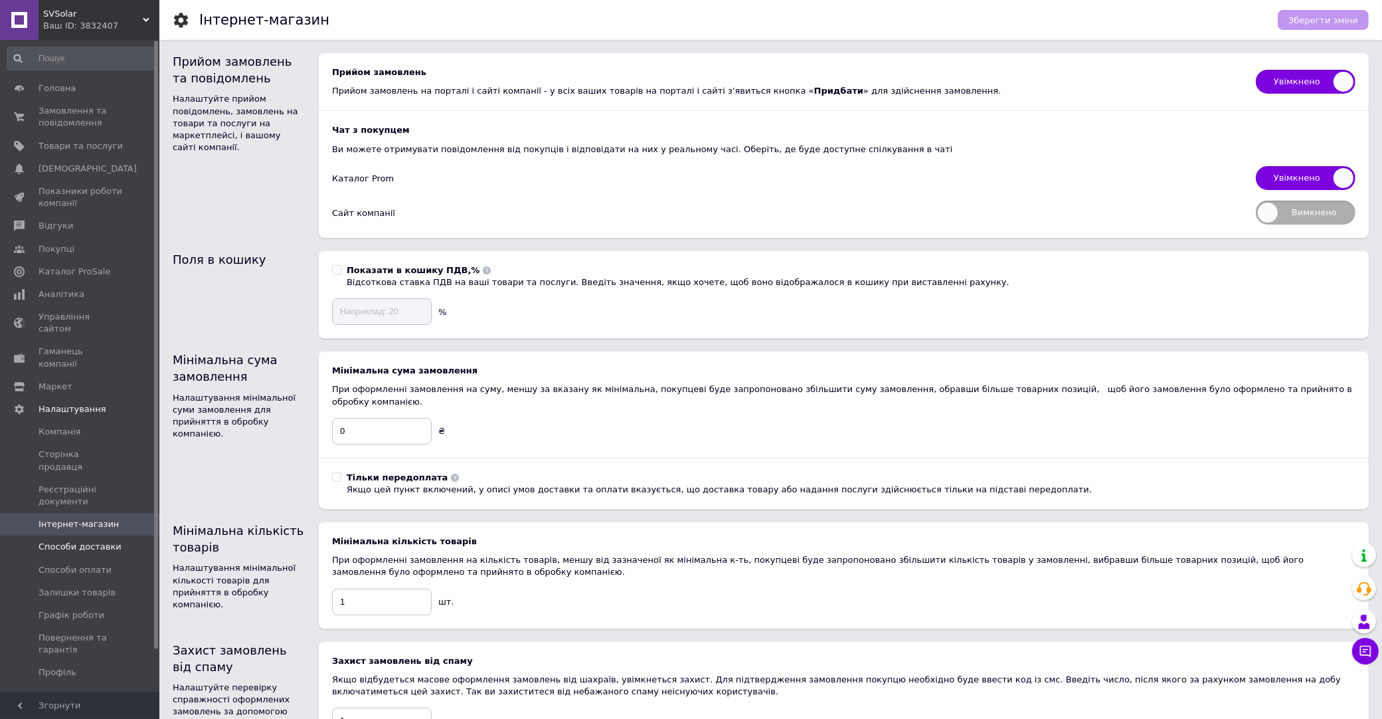
click at [101, 535] on link "Способи доставки" at bounding box center [81, 546] width 163 height 23
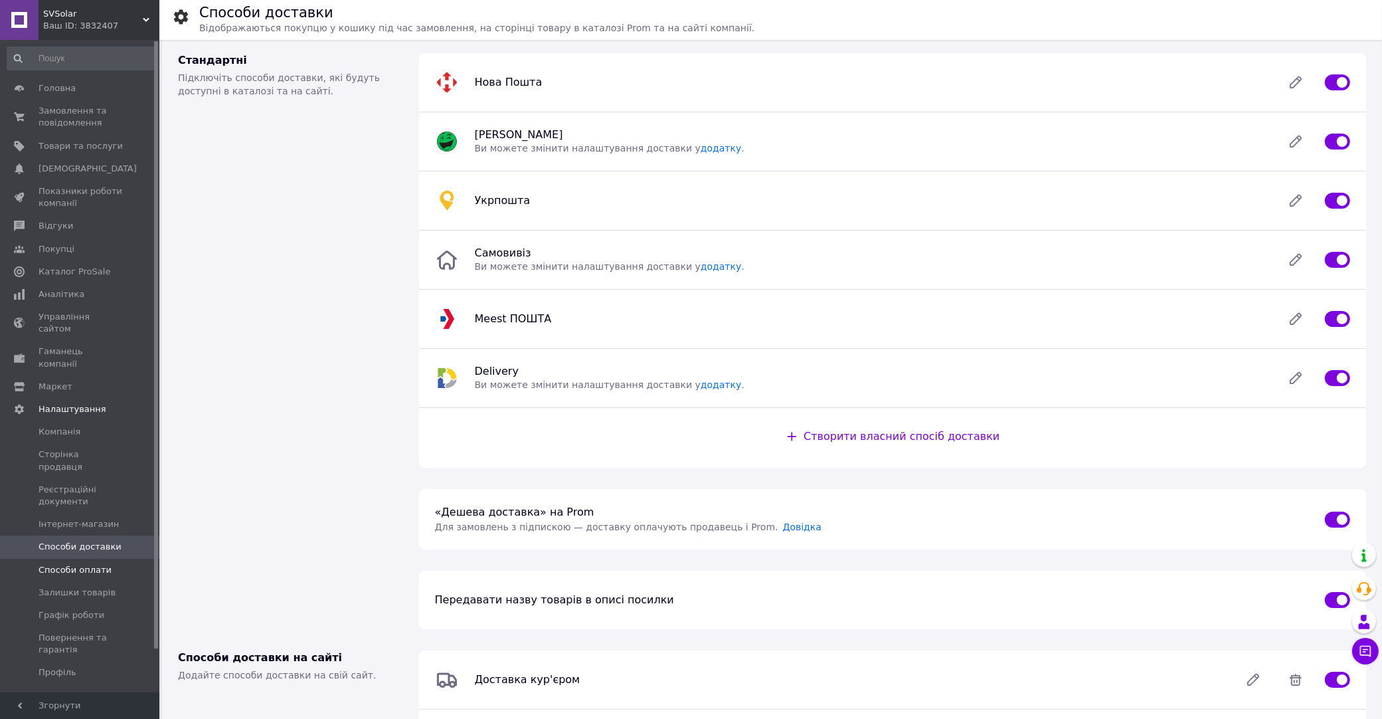
click at [88, 564] on span "Способи оплати" at bounding box center [75, 570] width 73 height 12
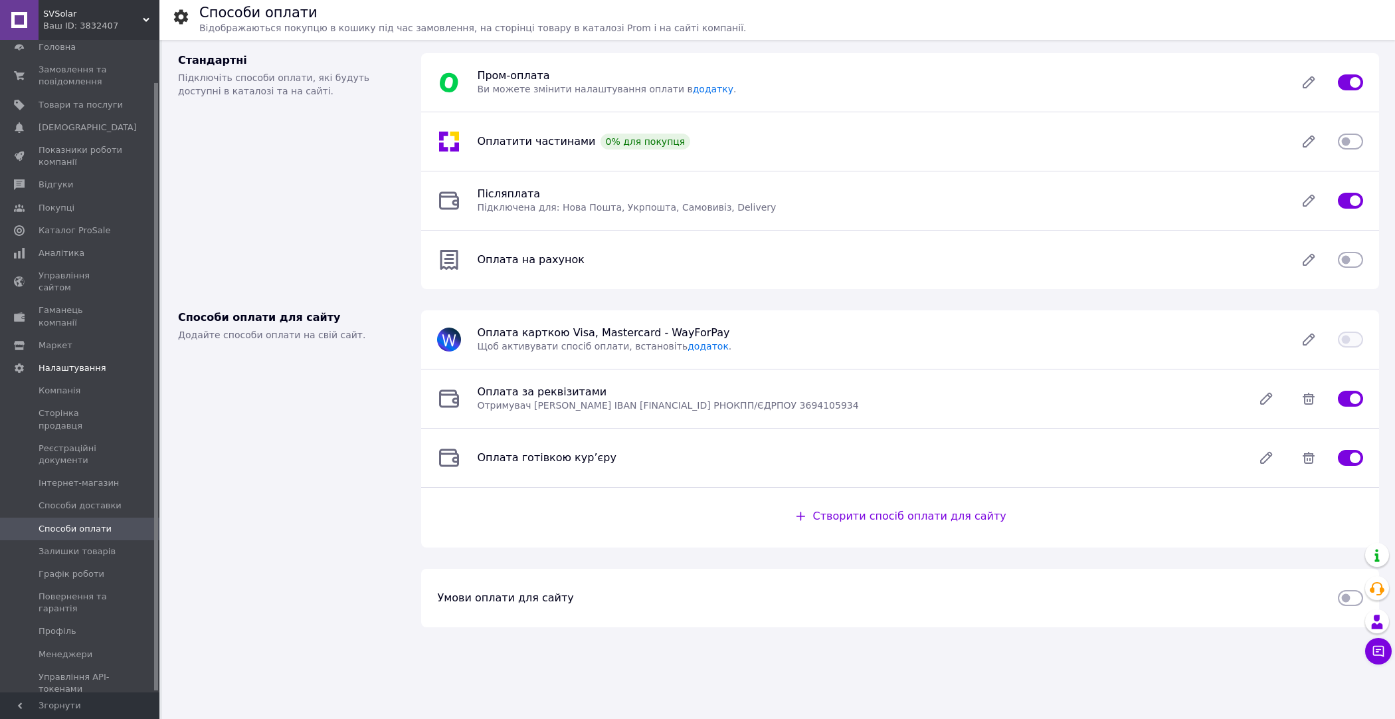
scroll to position [47, 0]
click at [66, 270] on span "Управління сайтом" at bounding box center [81, 276] width 84 height 24
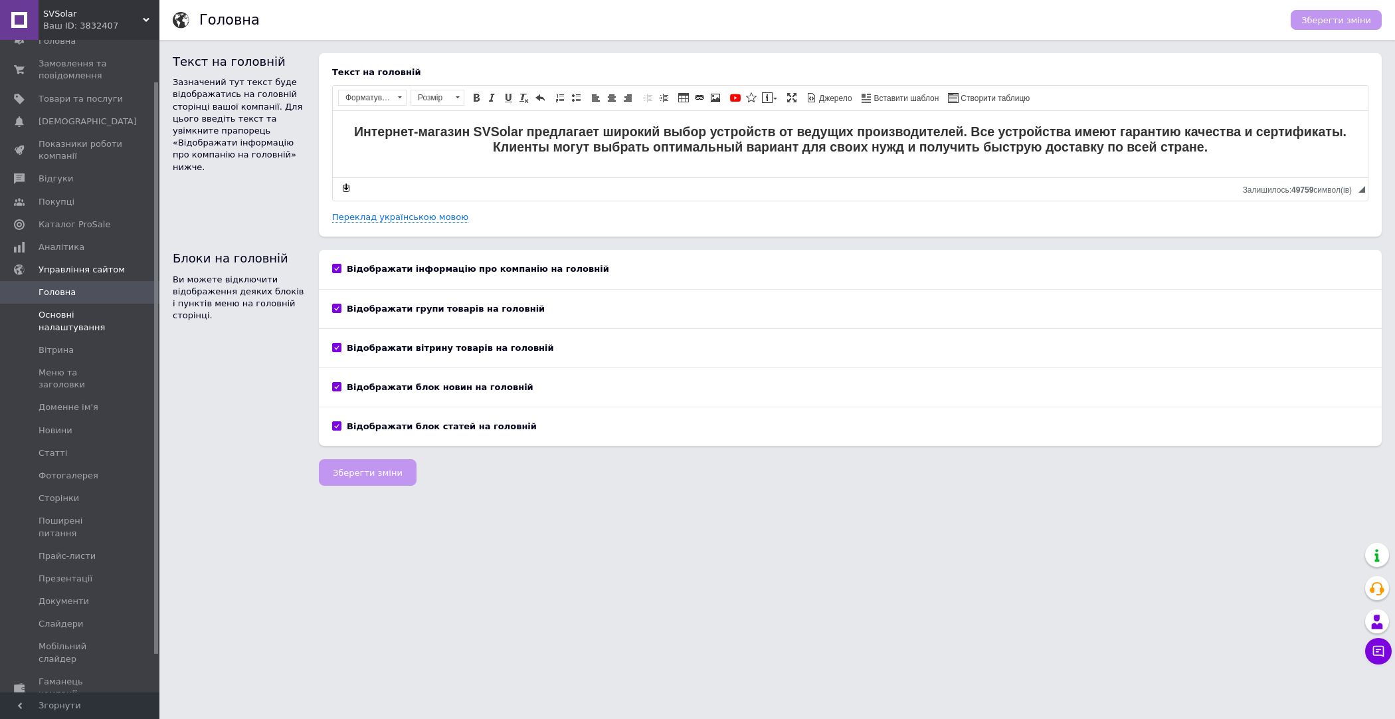
click at [103, 316] on span "Основні налаштування" at bounding box center [81, 321] width 84 height 24
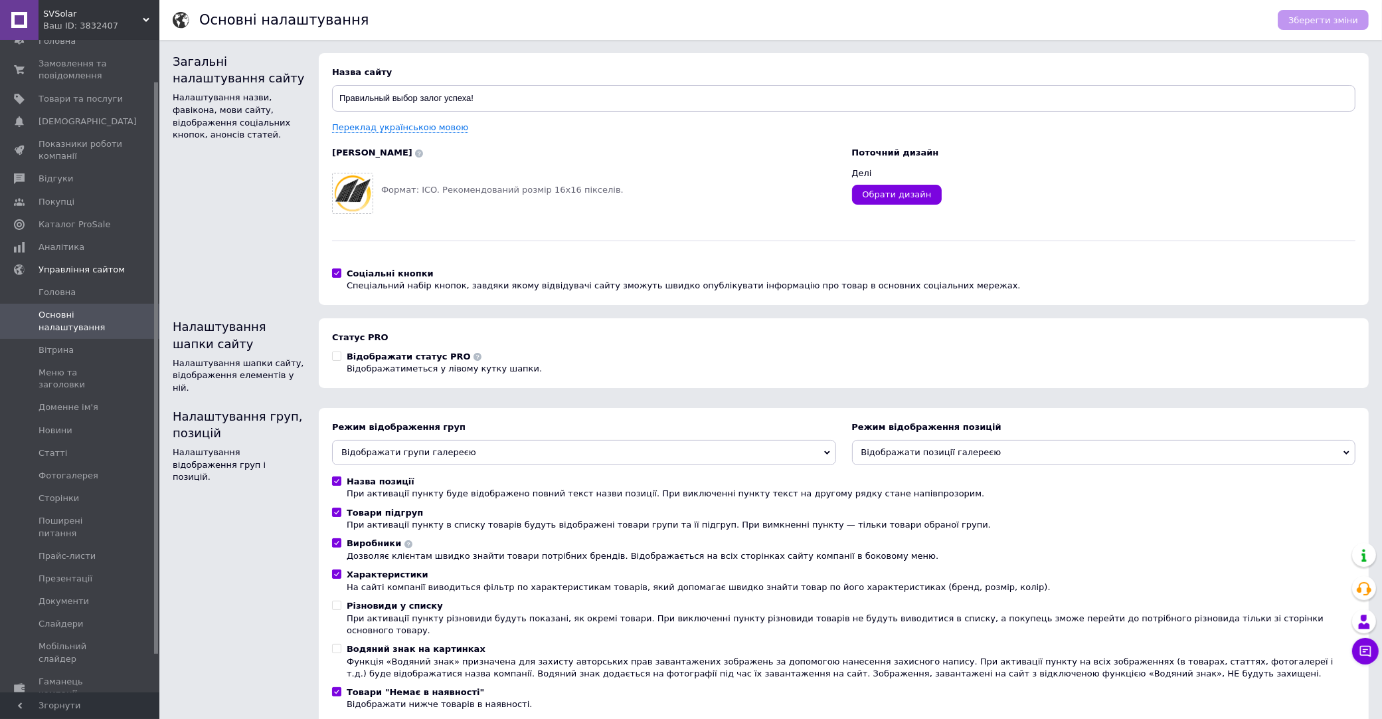
scroll to position [5, 0]
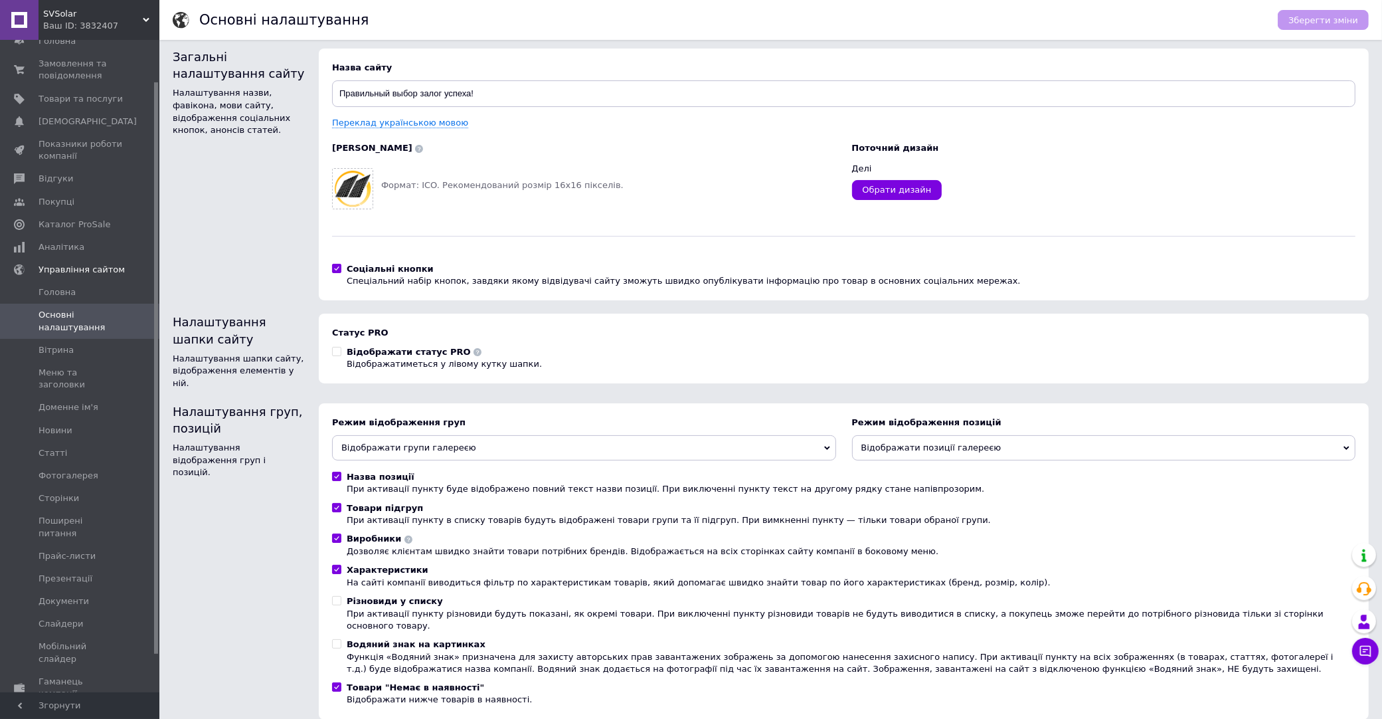
click at [474, 350] on use at bounding box center [478, 352] width 8 height 8
click at [334, 351] on input "Відображати статус PRO Відображатиметься у лівому кутку шапки." at bounding box center [336, 351] width 9 height 9
checkbox input "true"
drag, startPoint x: 1326, startPoint y: 13, endPoint x: 1018, endPoint y: 1, distance: 308.5
click at [1325, 13] on button "Зберегти зміни" at bounding box center [1323, 20] width 91 height 20
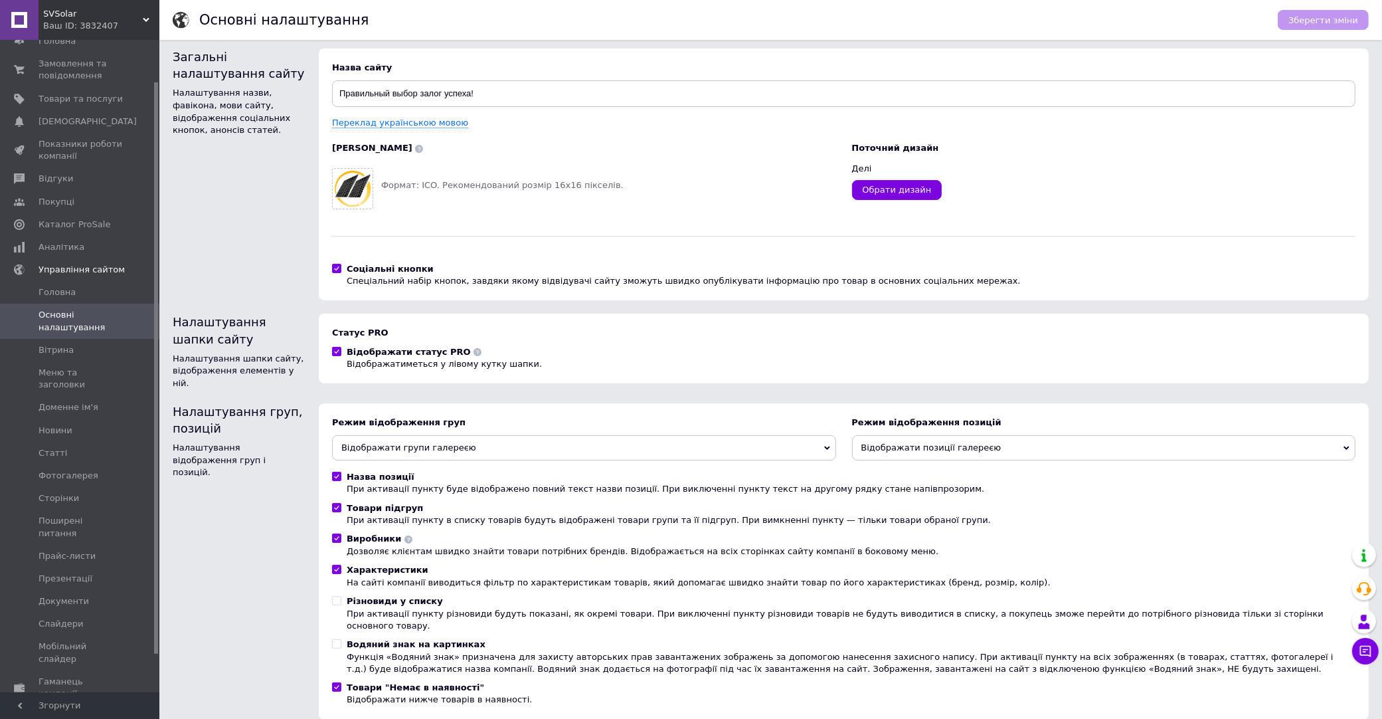
click at [433, 435] on span "Відображати групи галереєю" at bounding box center [584, 447] width 504 height 25
click at [467, 437] on span "Відображати групи галереєю" at bounding box center [584, 447] width 504 height 25
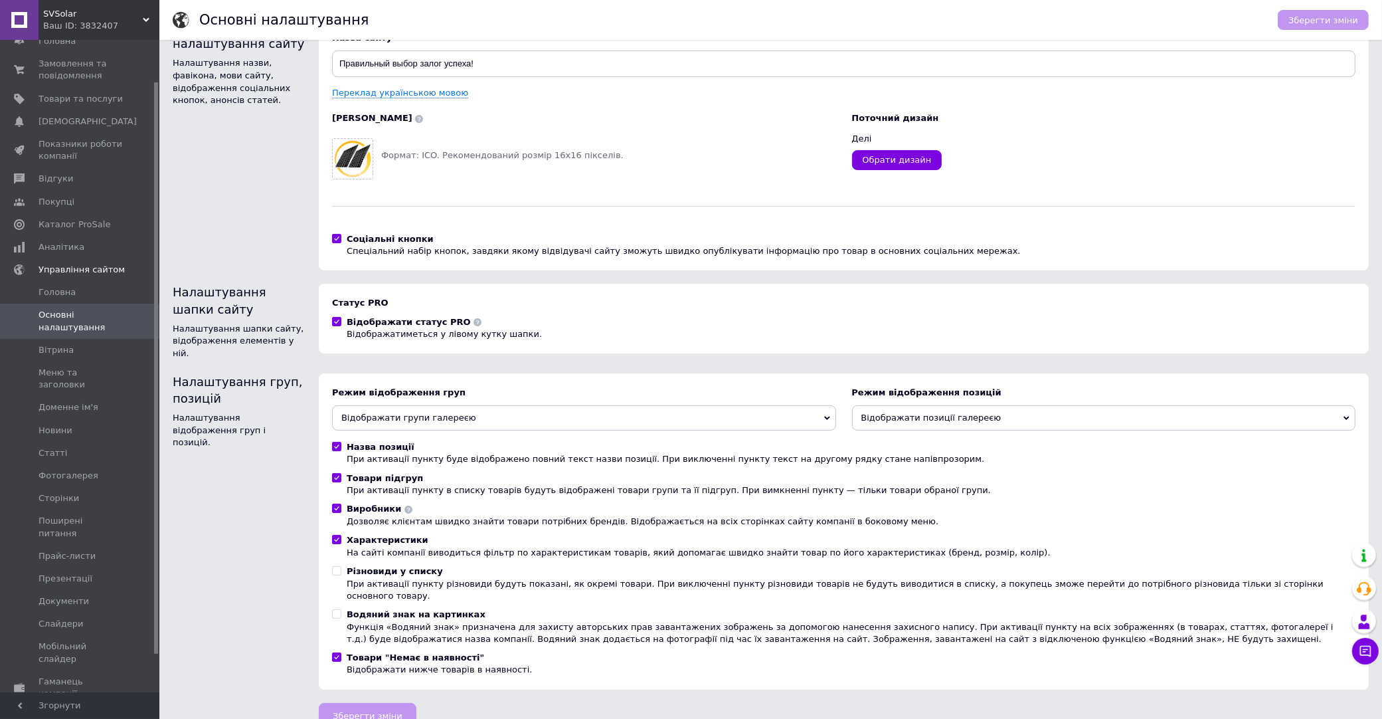
scroll to position [37, 0]
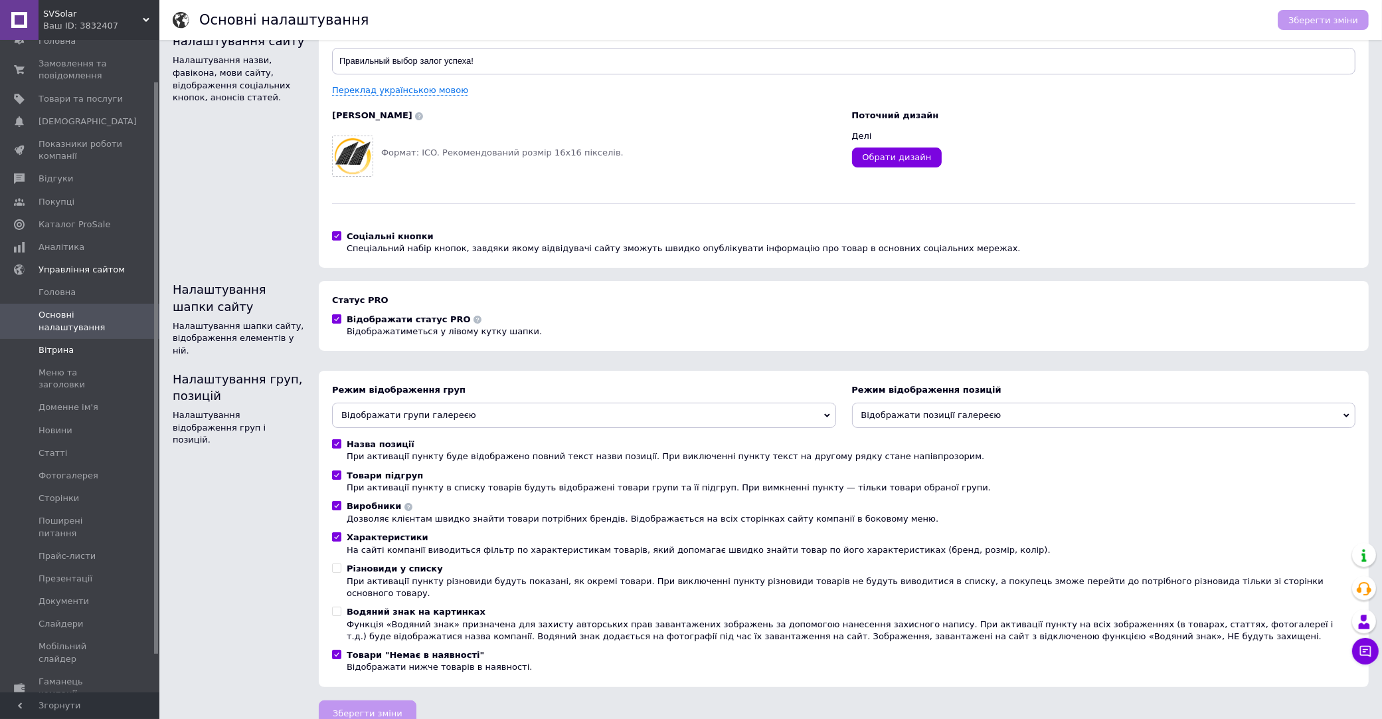
click at [85, 345] on span "Вітрина" at bounding box center [81, 350] width 84 height 12
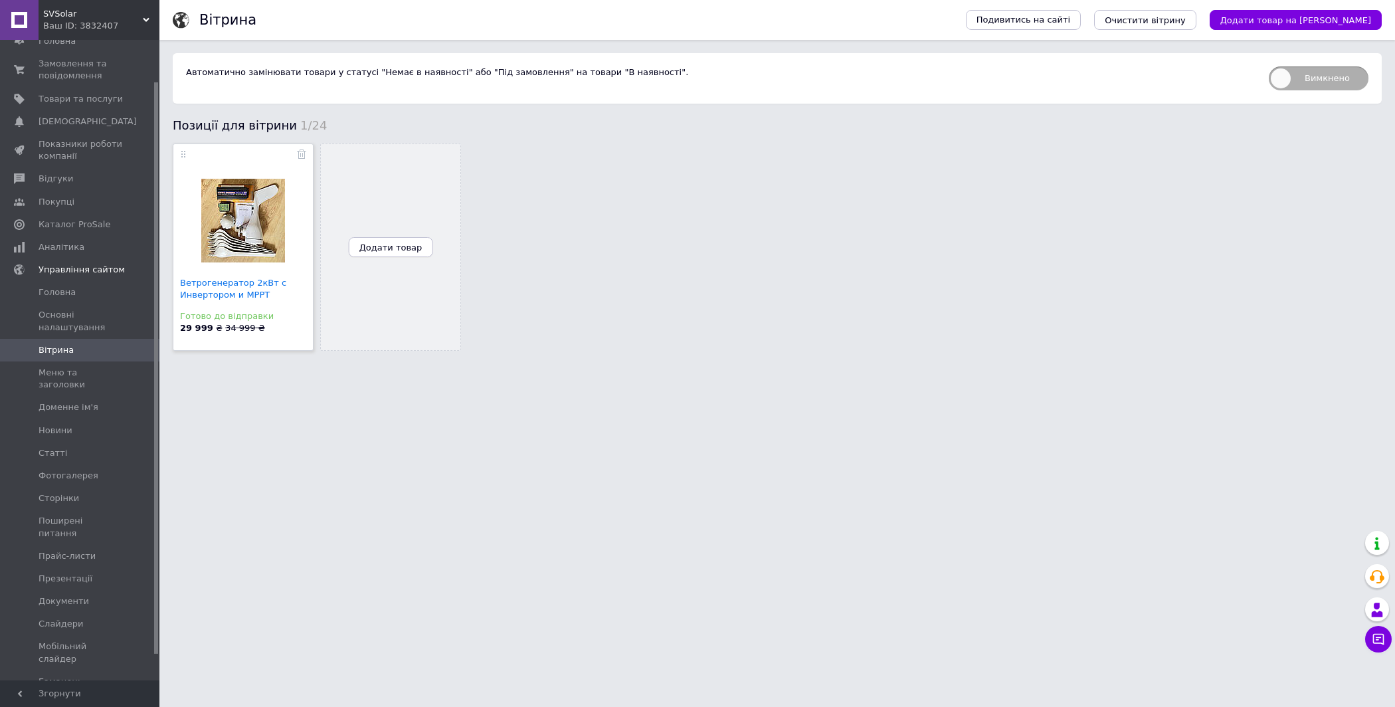
click at [396, 245] on span "Додати товар" at bounding box center [390, 247] width 63 height 10
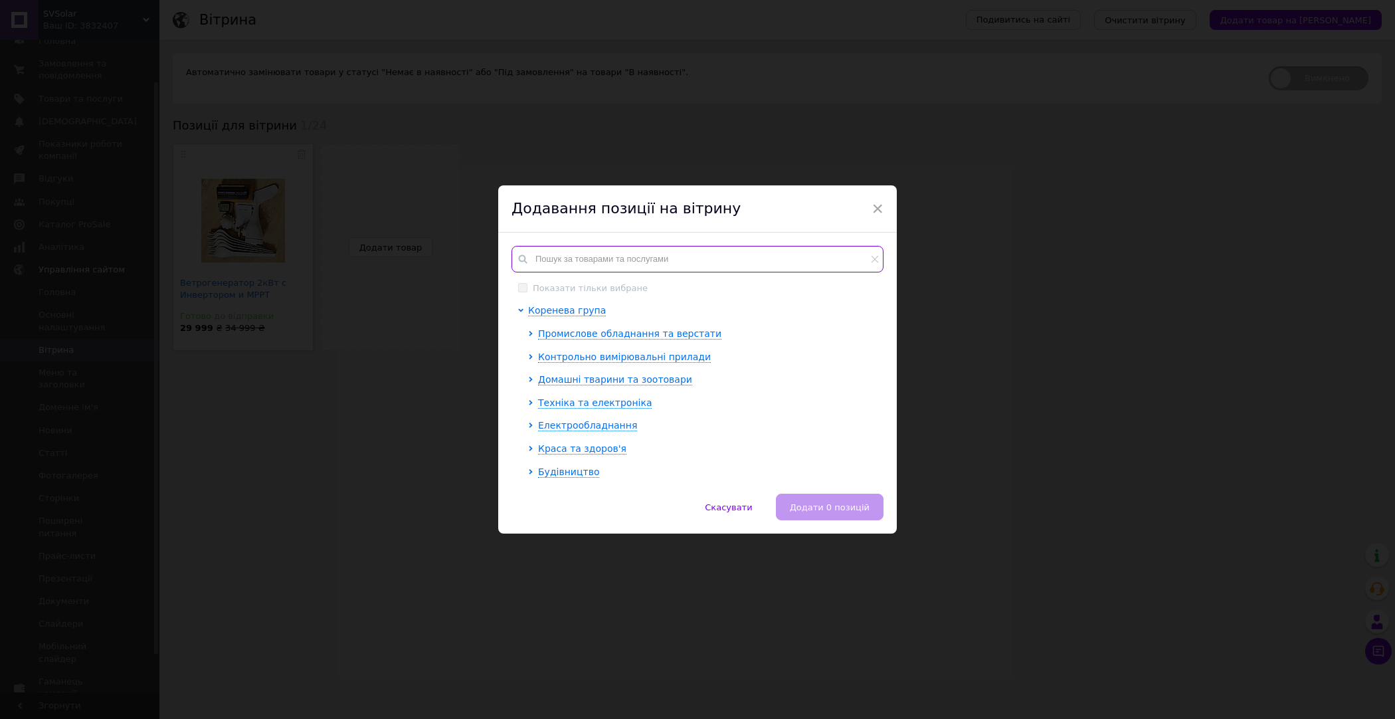
click at [575, 271] on input "text" at bounding box center [697, 259] width 372 height 27
paste input "HK"
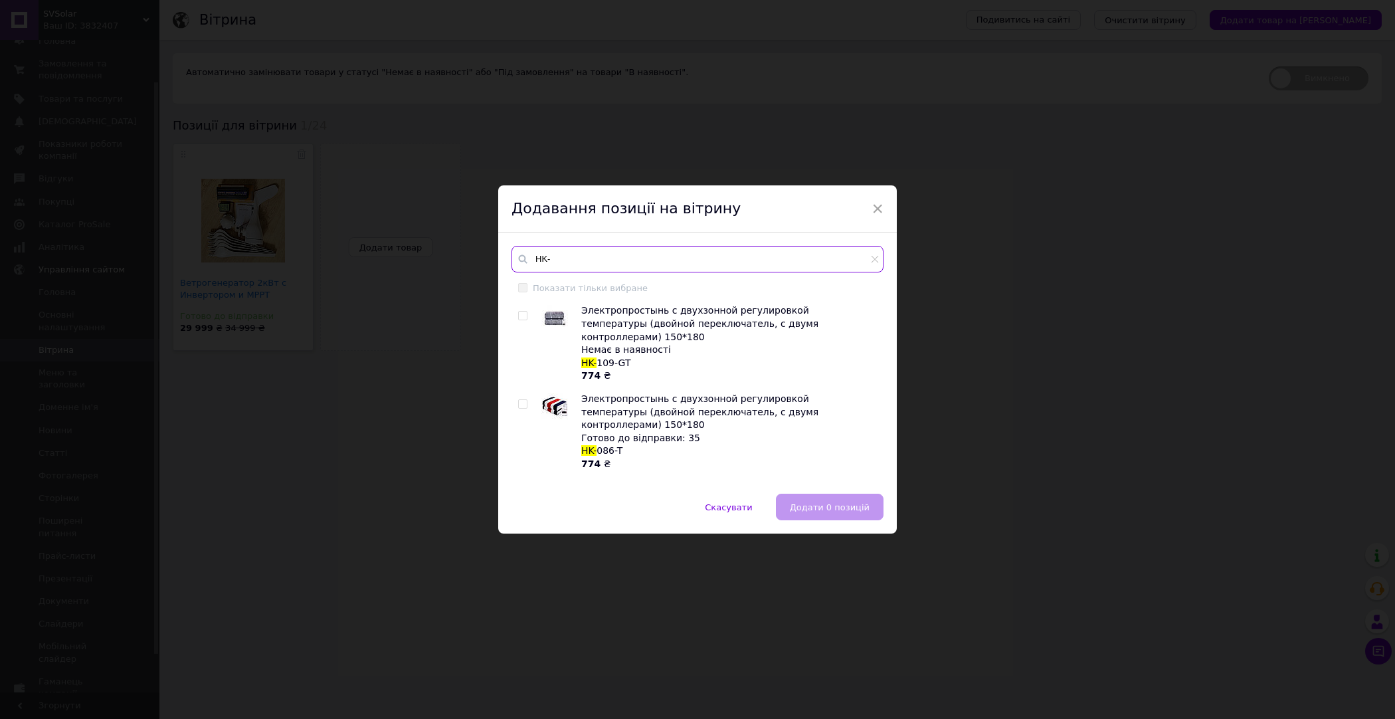
type input "HK-"
click at [520, 313] on input "checkbox" at bounding box center [522, 316] width 9 height 9
checkbox input "true"
click at [519, 400] on input "checkbox" at bounding box center [522, 404] width 9 height 9
checkbox input "true"
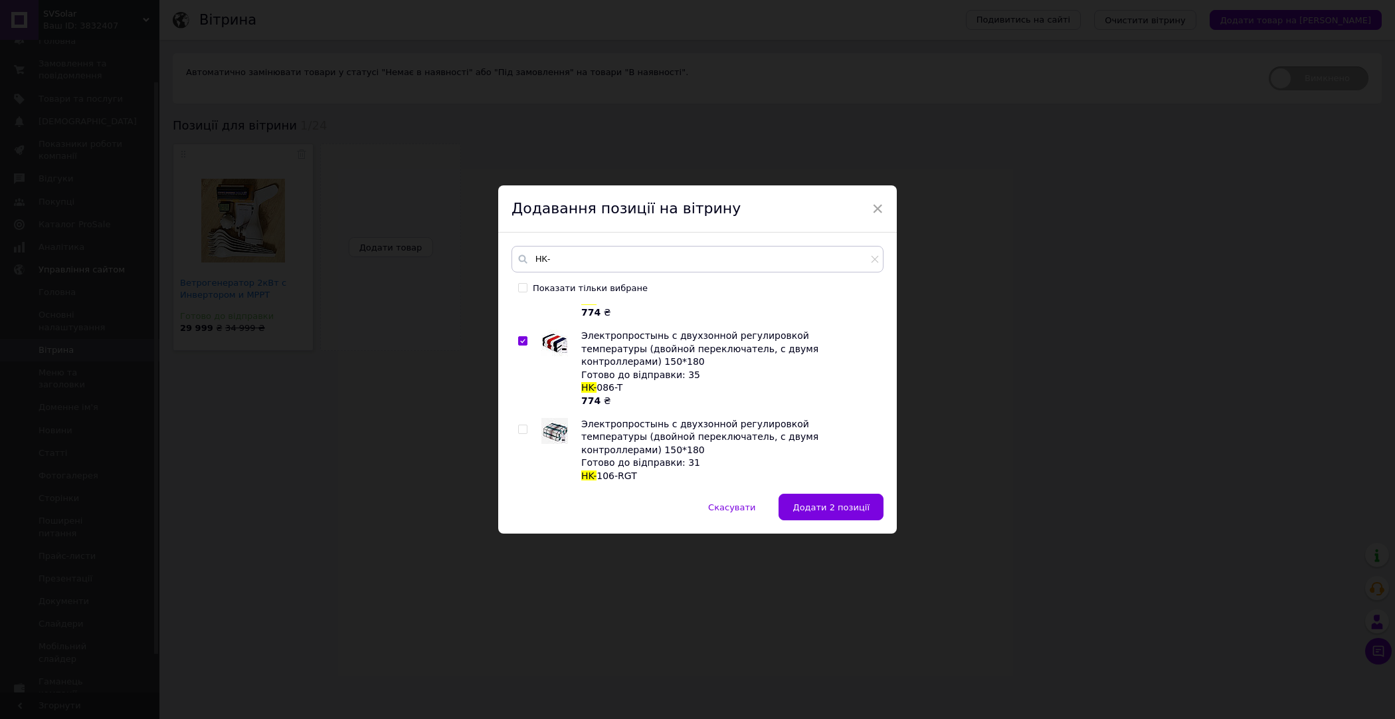
click at [521, 425] on input "checkbox" at bounding box center [522, 429] width 9 height 9
checkbox input "true"
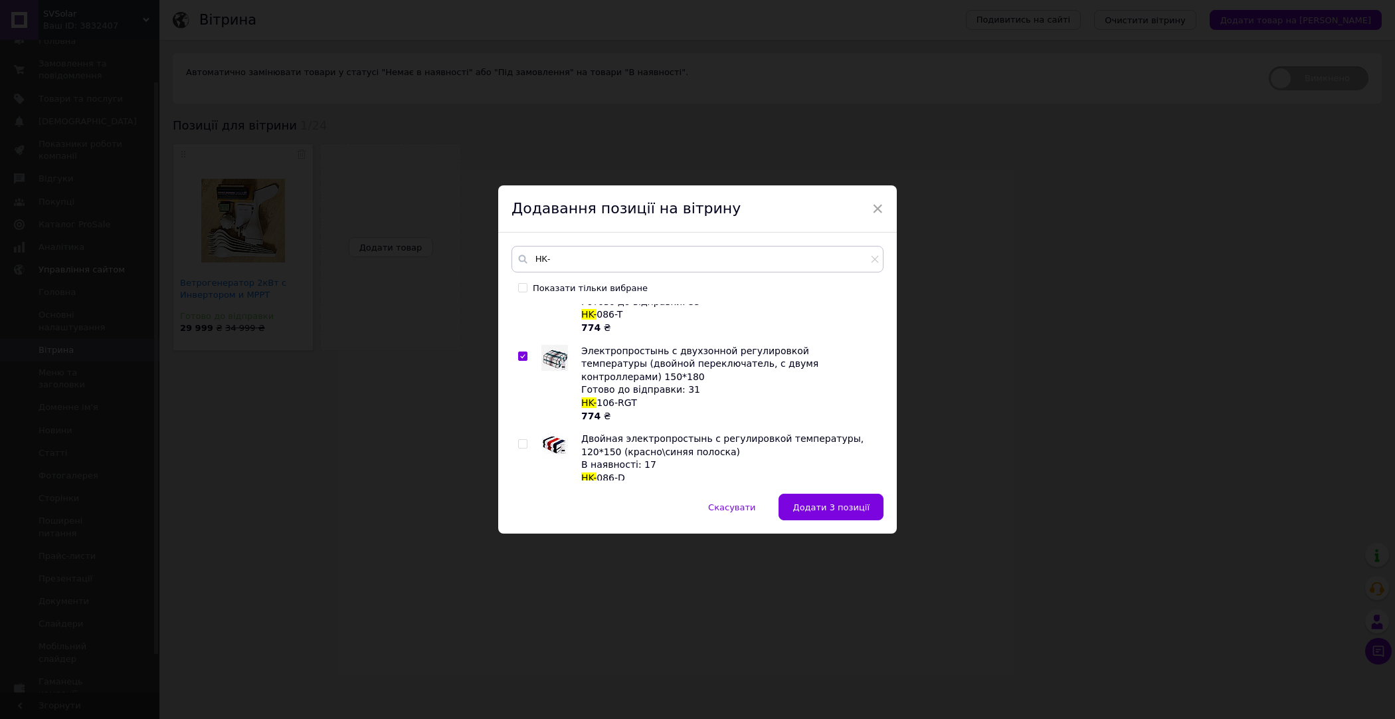
click at [521, 440] on input "checkbox" at bounding box center [522, 444] width 9 height 9
checkbox input "true"
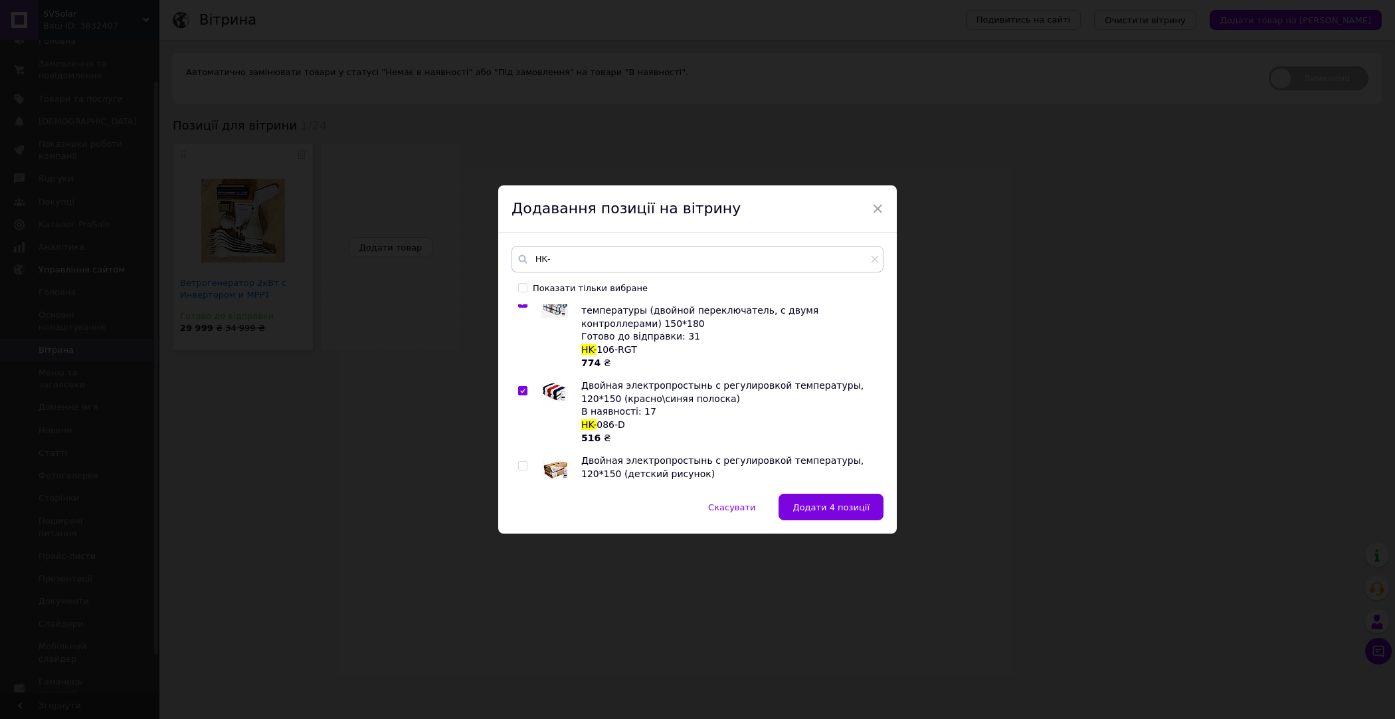
scroll to position [188, 0]
click at [521, 463] on input "checkbox" at bounding box center [522, 467] width 9 height 9
checkbox input "true"
click at [565, 259] on input "HK-" at bounding box center [697, 259] width 372 height 27
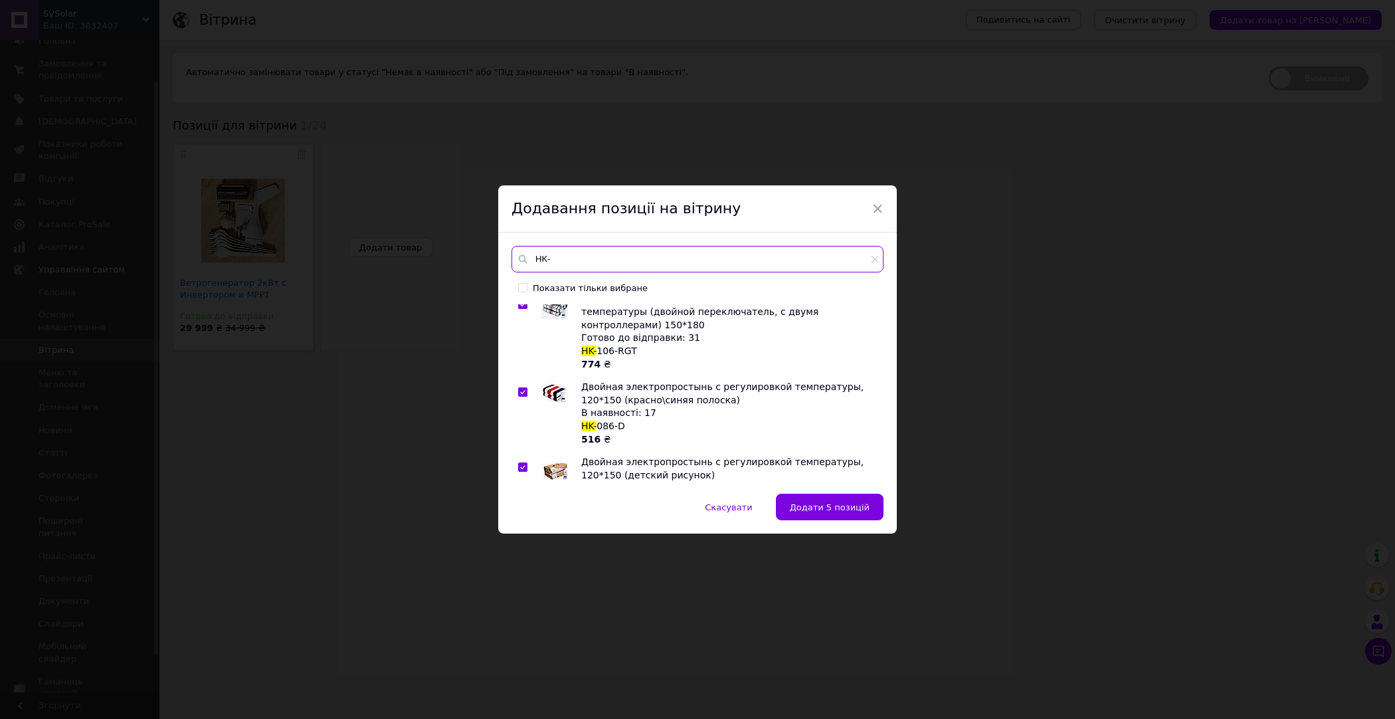
click at [565, 259] on input "HK-" at bounding box center [697, 259] width 372 height 27
paste input "T23"
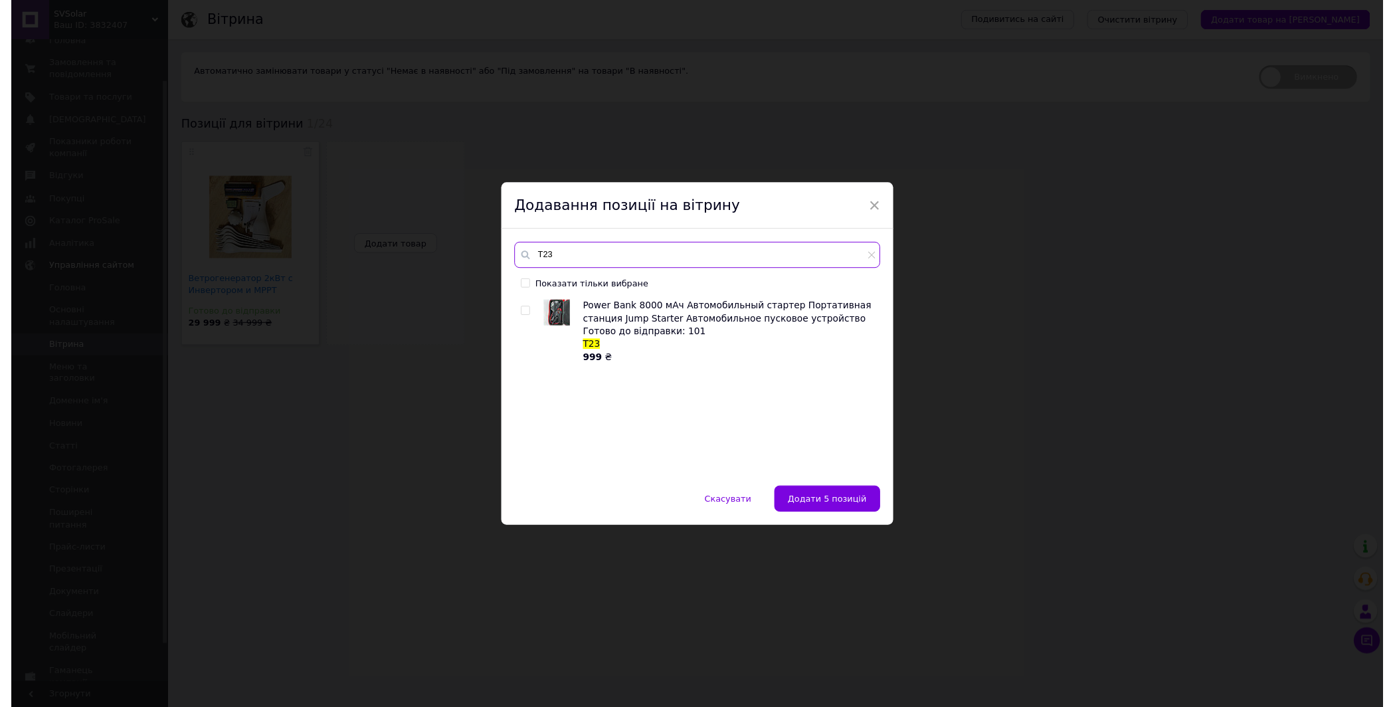
scroll to position [0, 0]
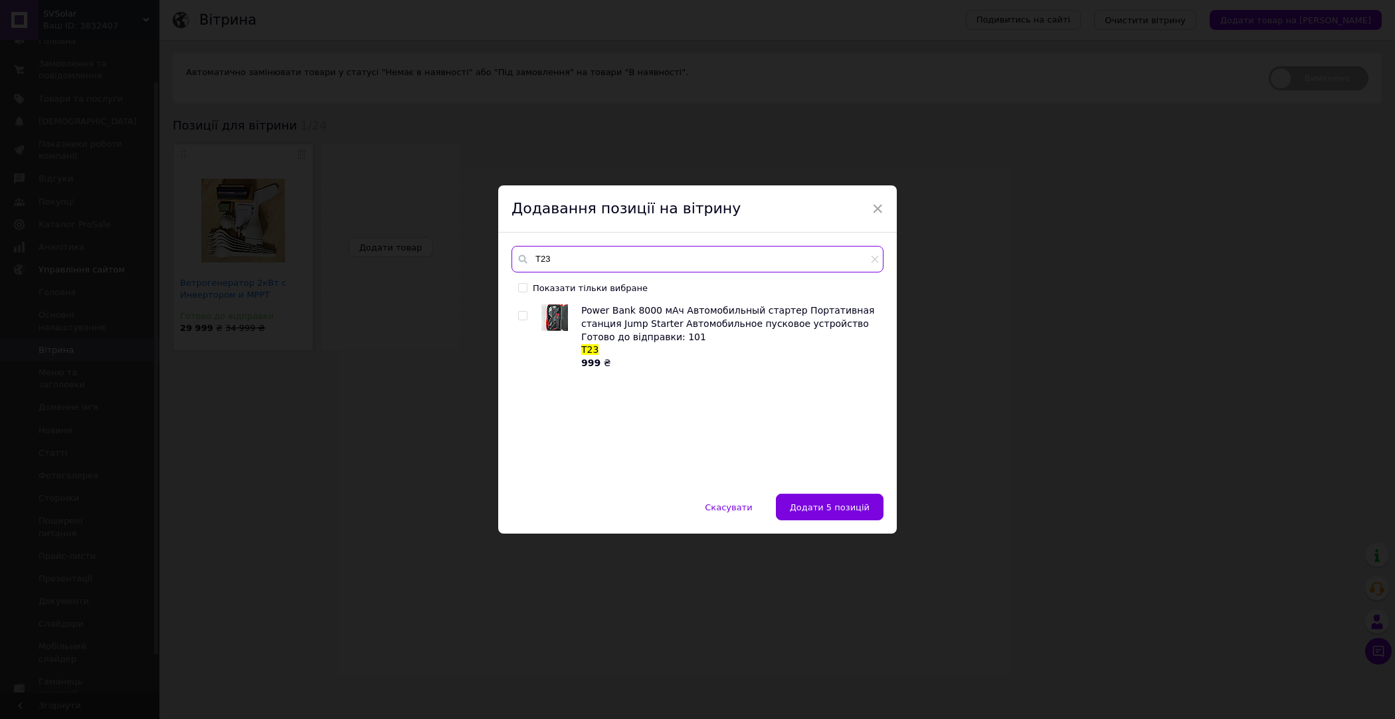
type input "T23"
click at [520, 316] on input "checkbox" at bounding box center [522, 316] width 9 height 9
checkbox input "true"
click at [556, 257] on input "T23" at bounding box center [697, 259] width 372 height 27
type input "T28"
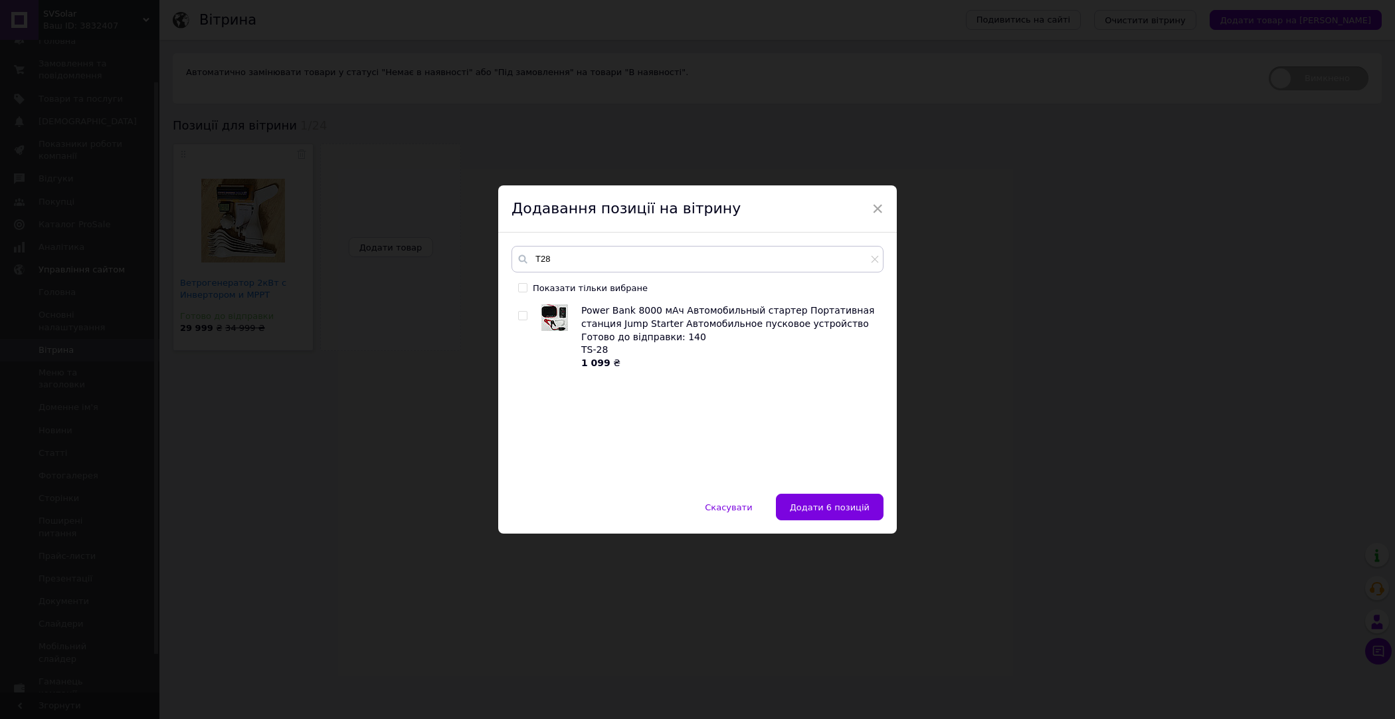
click at [522, 317] on input "checkbox" at bounding box center [522, 316] width 9 height 9
checkbox input "true"
click at [572, 257] on input "T28" at bounding box center [697, 259] width 372 height 27
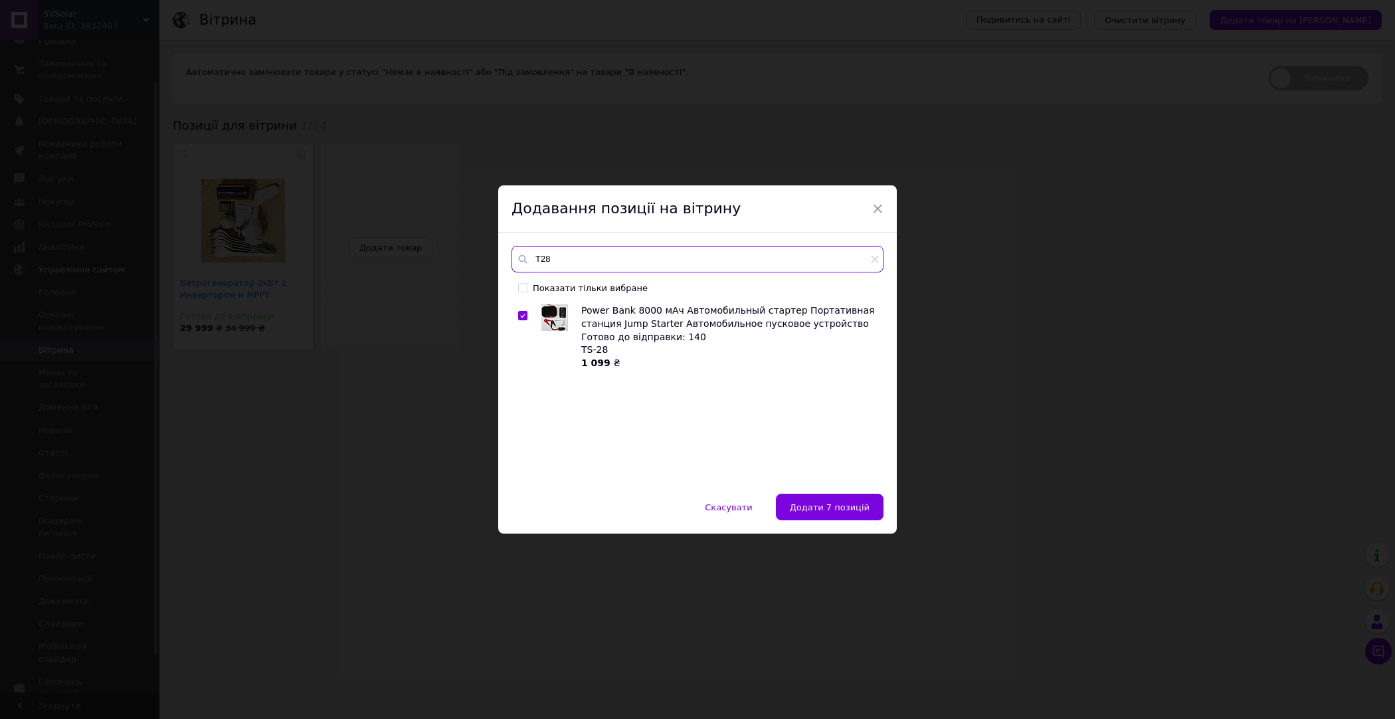
paste input "S-T9"
type input "TS-T9"
click at [515, 320] on div "Power Bank 12000 мАч Автомобильный стартер Портативная станция Jump Starter Авт…" at bounding box center [696, 392] width 371 height 176
click at [521, 317] on input "checkbox" at bounding box center [522, 316] width 9 height 9
checkbox input "true"
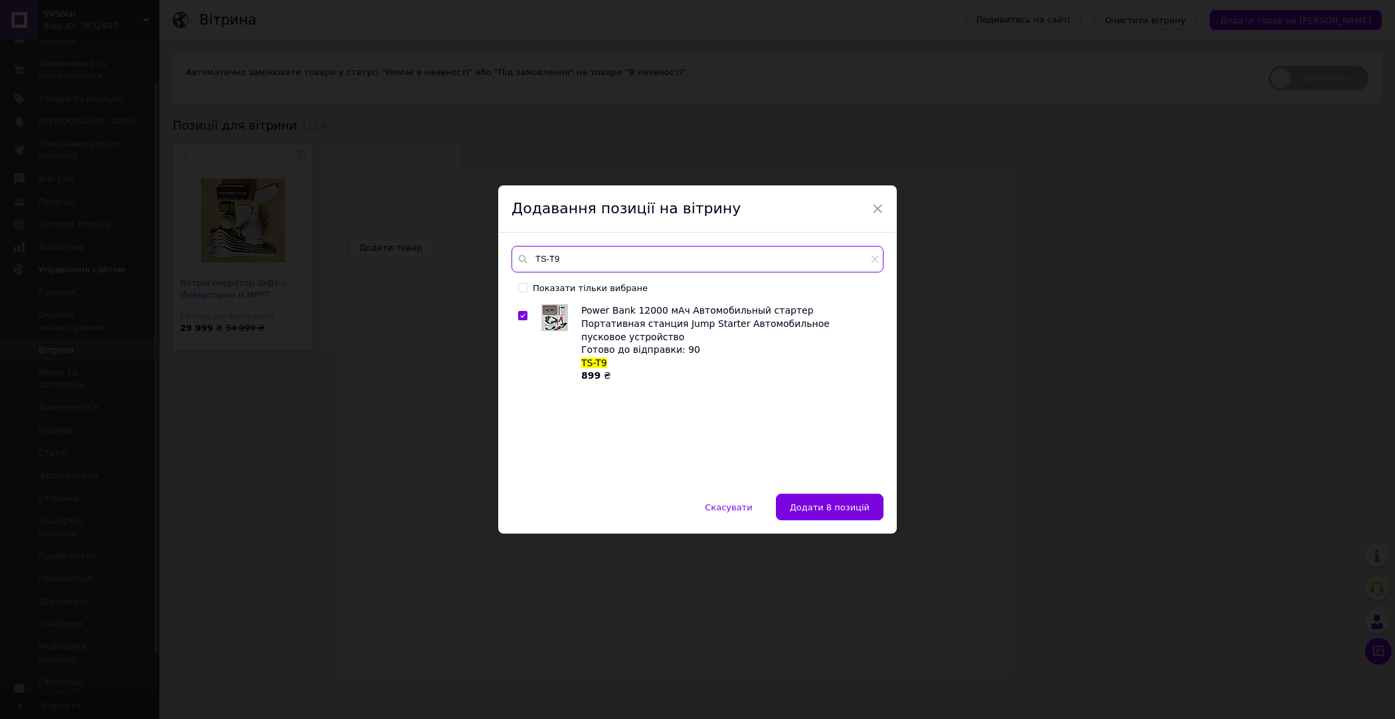
click at [548, 269] on input "TS-T9" at bounding box center [697, 259] width 372 height 27
click at [547, 268] on input "TS-T9" at bounding box center [697, 259] width 372 height 27
paste input "WHNXD4"
type input "WHNXD4"
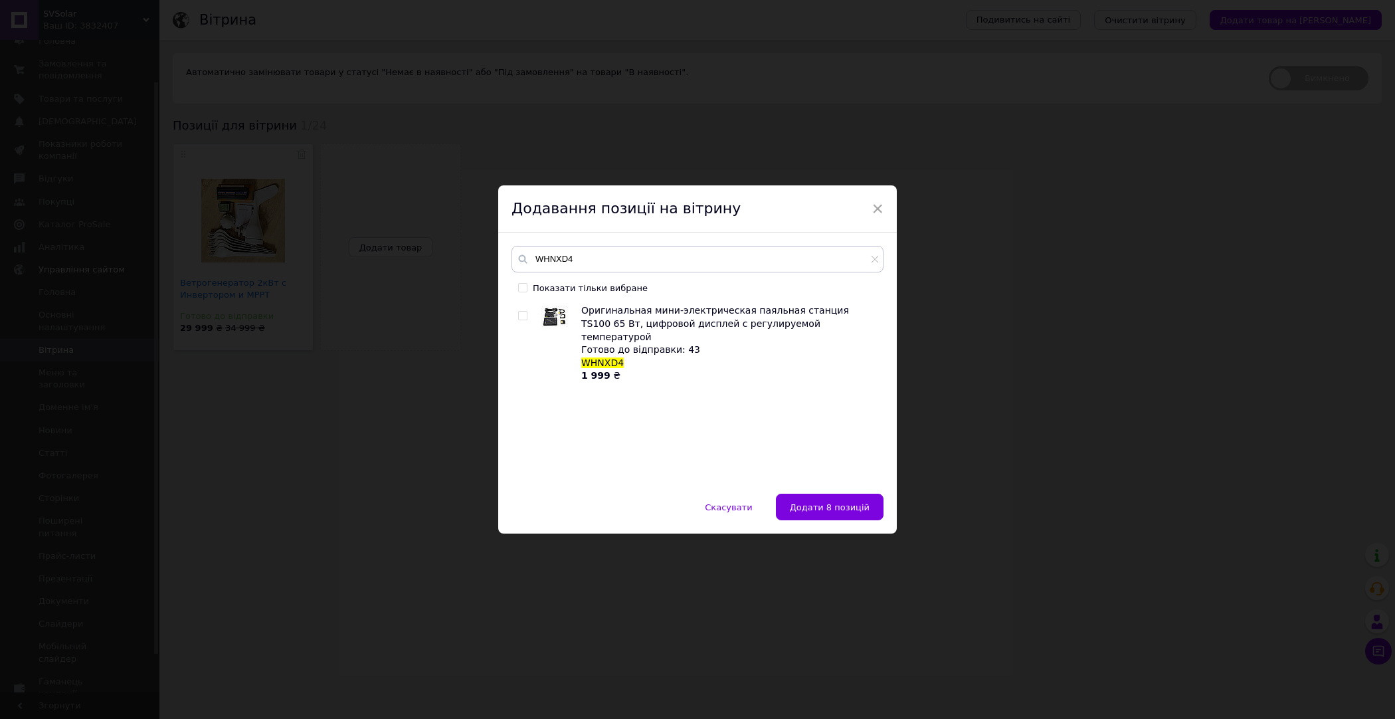
click at [610, 319] on span "Оригинальная мини-электрическая паяльная станция TS100 65 Вт, цифровой дисплей …" at bounding box center [715, 323] width 268 height 37
click at [519, 314] on input "checkbox" at bounding box center [522, 316] width 9 height 9
checkbox input "true"
click at [820, 501] on button "Додати 9 позицій" at bounding box center [830, 507] width 108 height 27
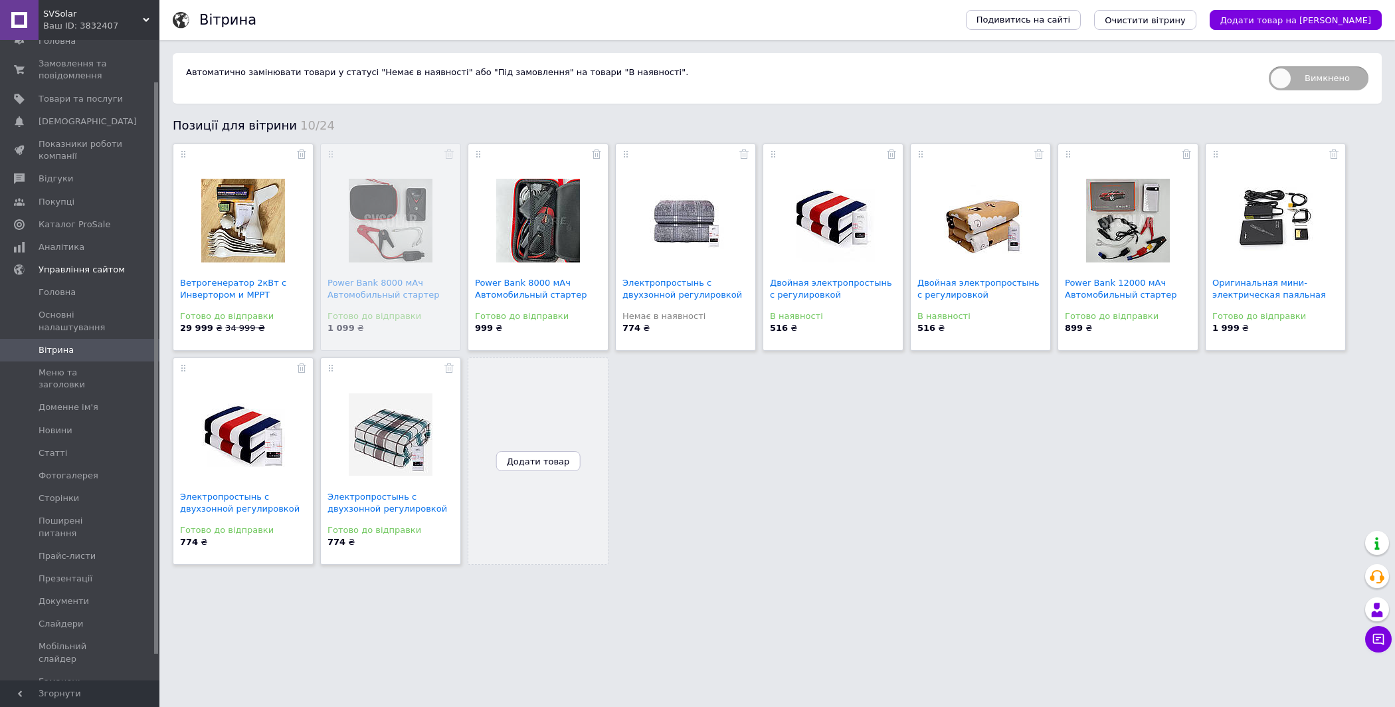
drag, startPoint x: 1268, startPoint y: 240, endPoint x: 430, endPoint y: 247, distance: 837.6
